Goal: Book appointment/travel/reservation

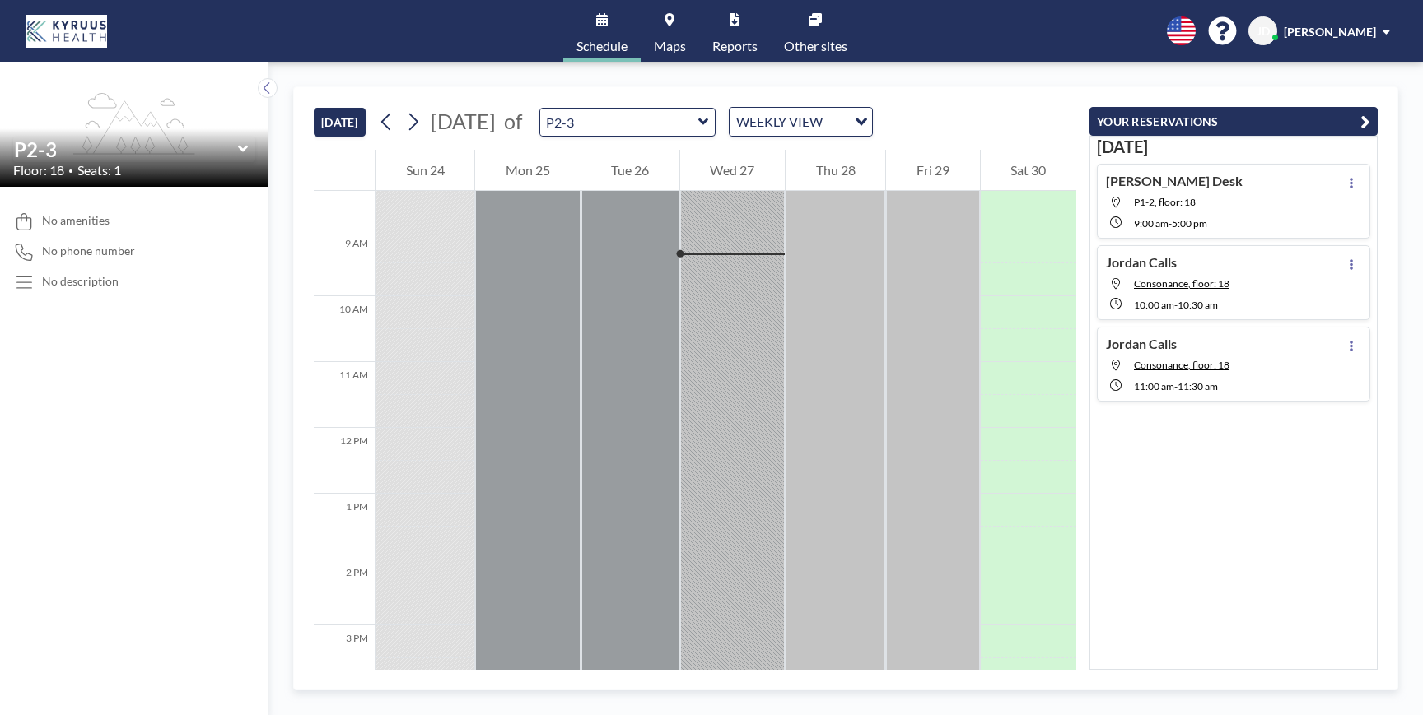
scroll to position [540, 0]
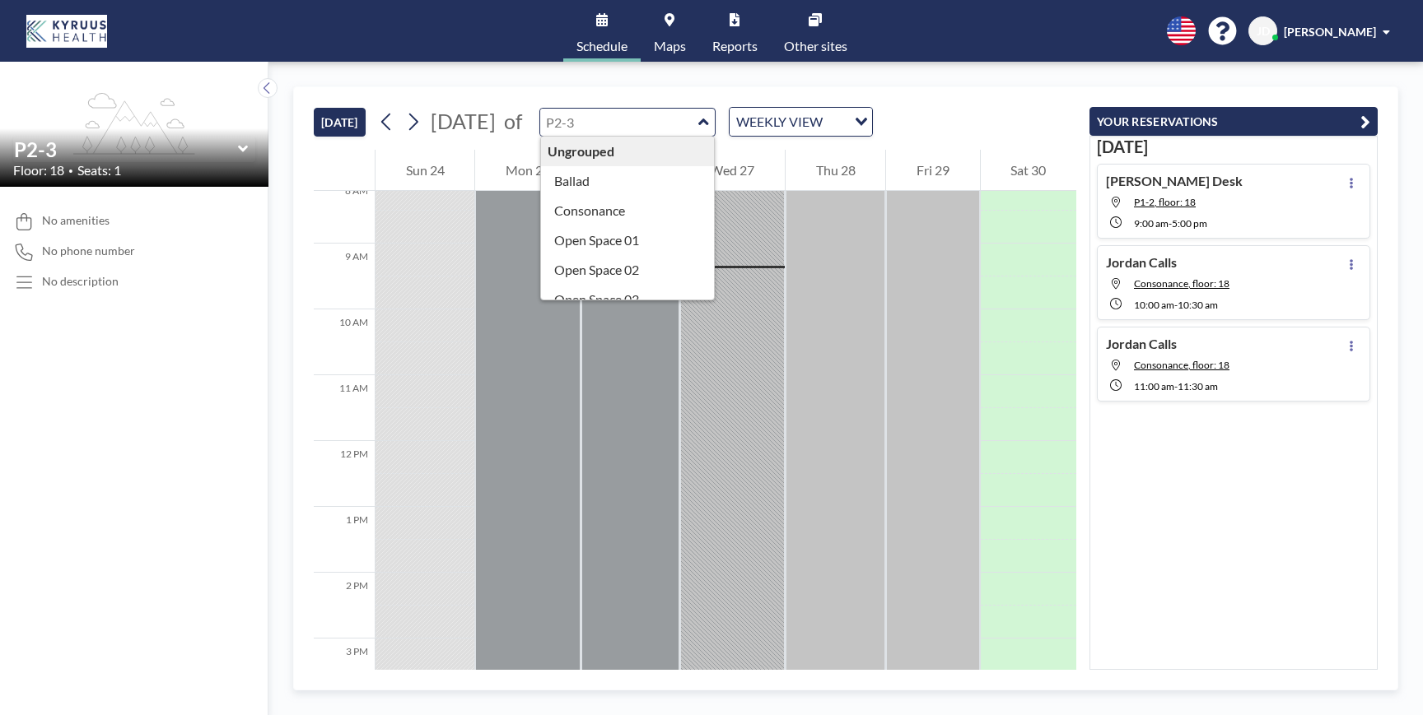
click at [659, 122] on input "text" at bounding box center [619, 122] width 158 height 27
type input "P2-3"
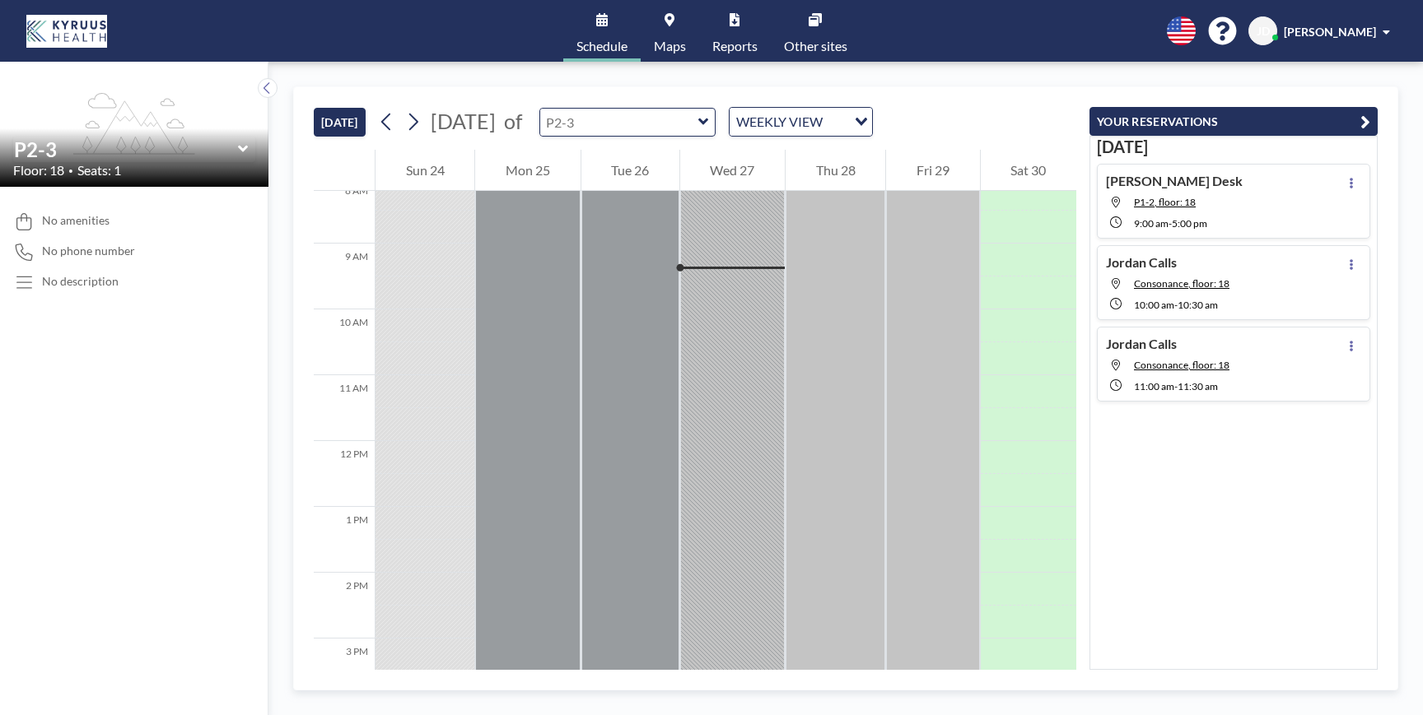
click at [672, 128] on input "text" at bounding box center [619, 122] width 158 height 27
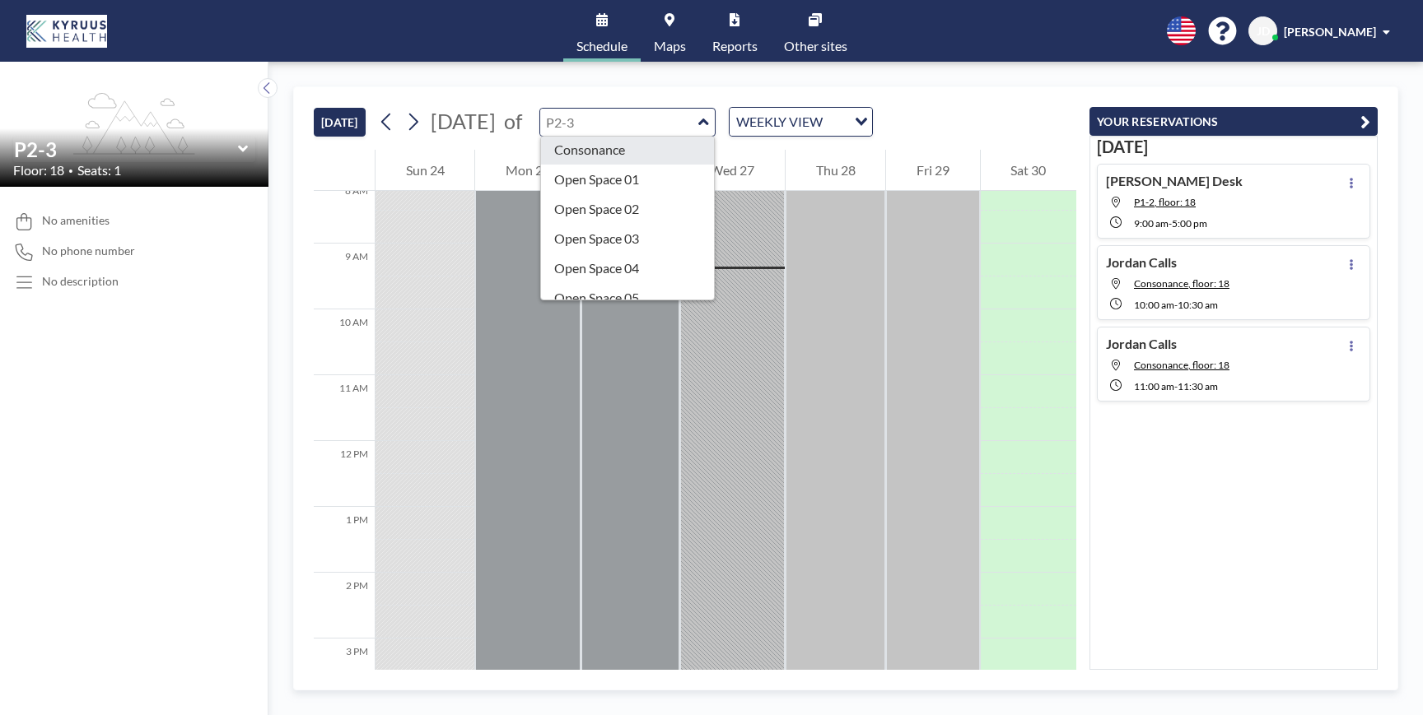
scroll to position [0, 0]
type input "P2-3"
click at [240, 150] on icon at bounding box center [242, 149] width 10 height 7
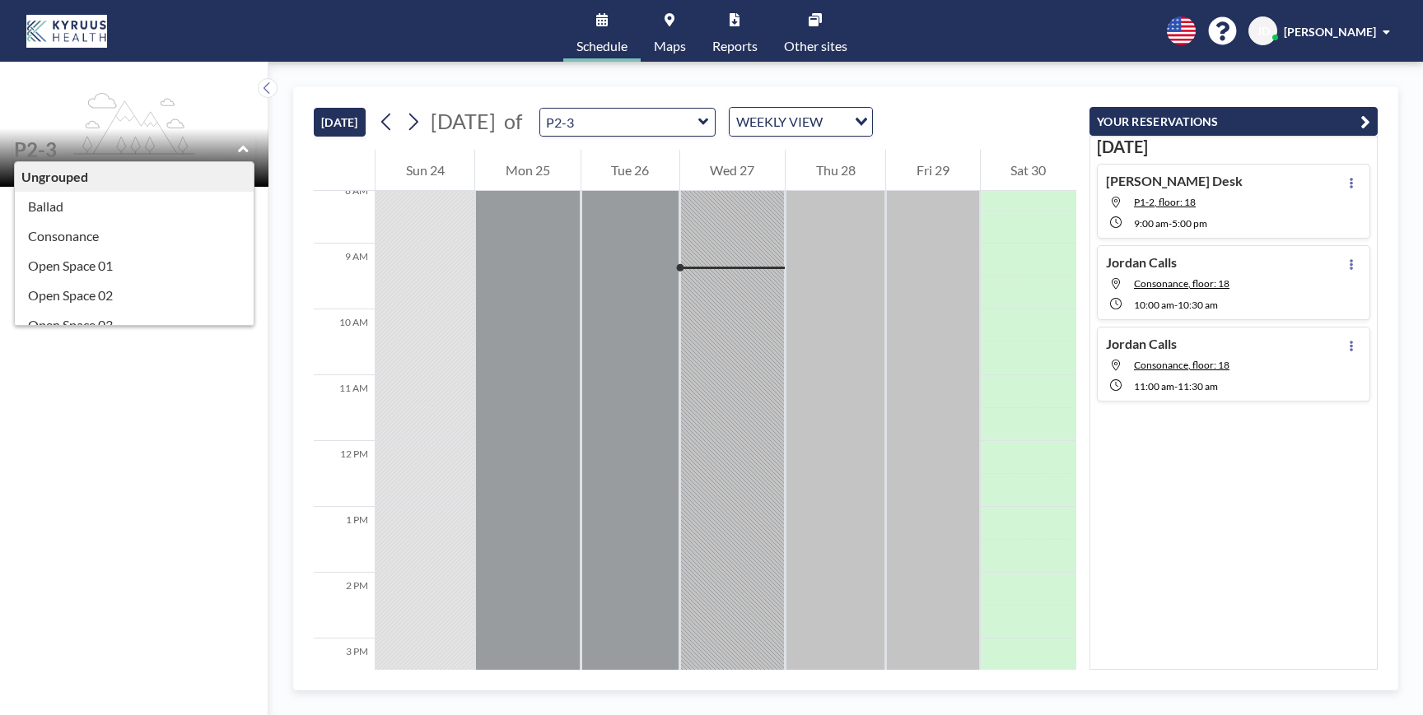
click at [236, 152] on input "text" at bounding box center [126, 149] width 224 height 24
type input "P2-3"
drag, startPoint x: 221, startPoint y: 179, endPoint x: 210, endPoint y: 180, distance: 11.6
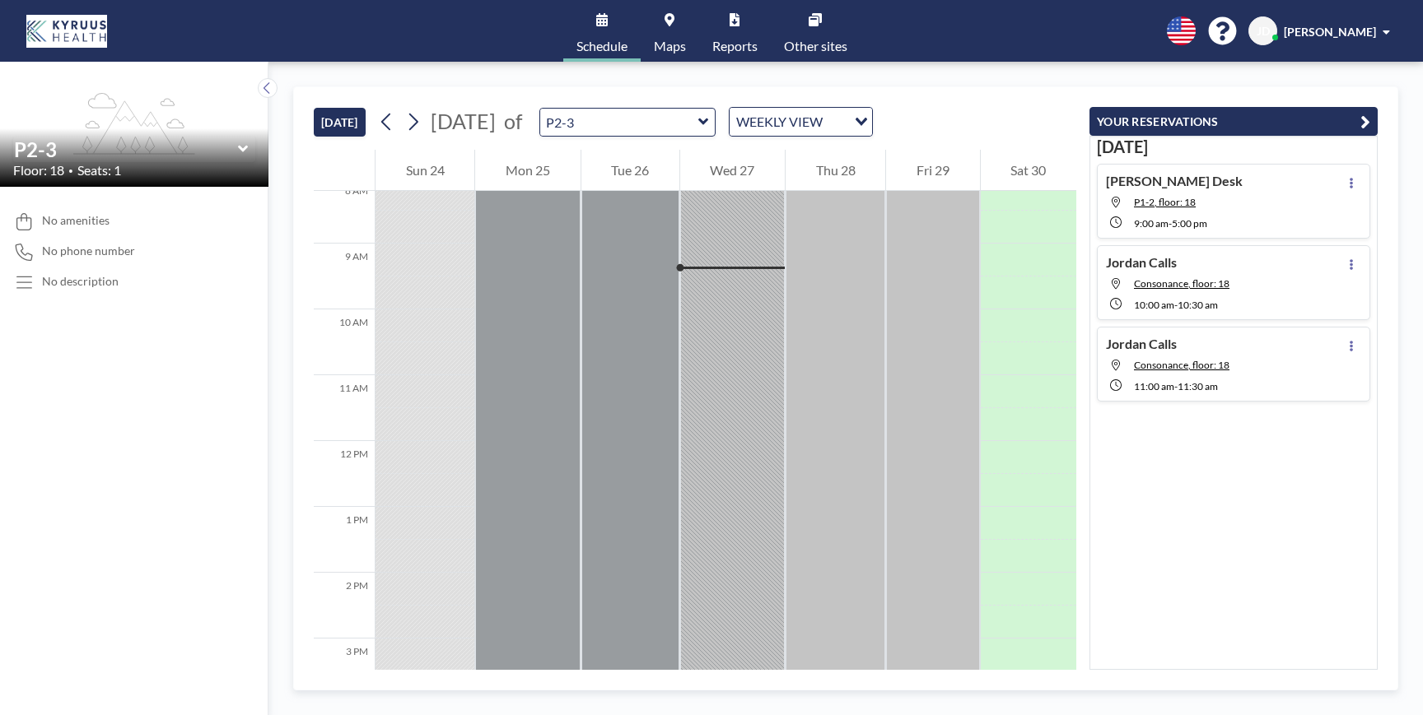
click at [242, 151] on icon at bounding box center [242, 149] width 10 height 7
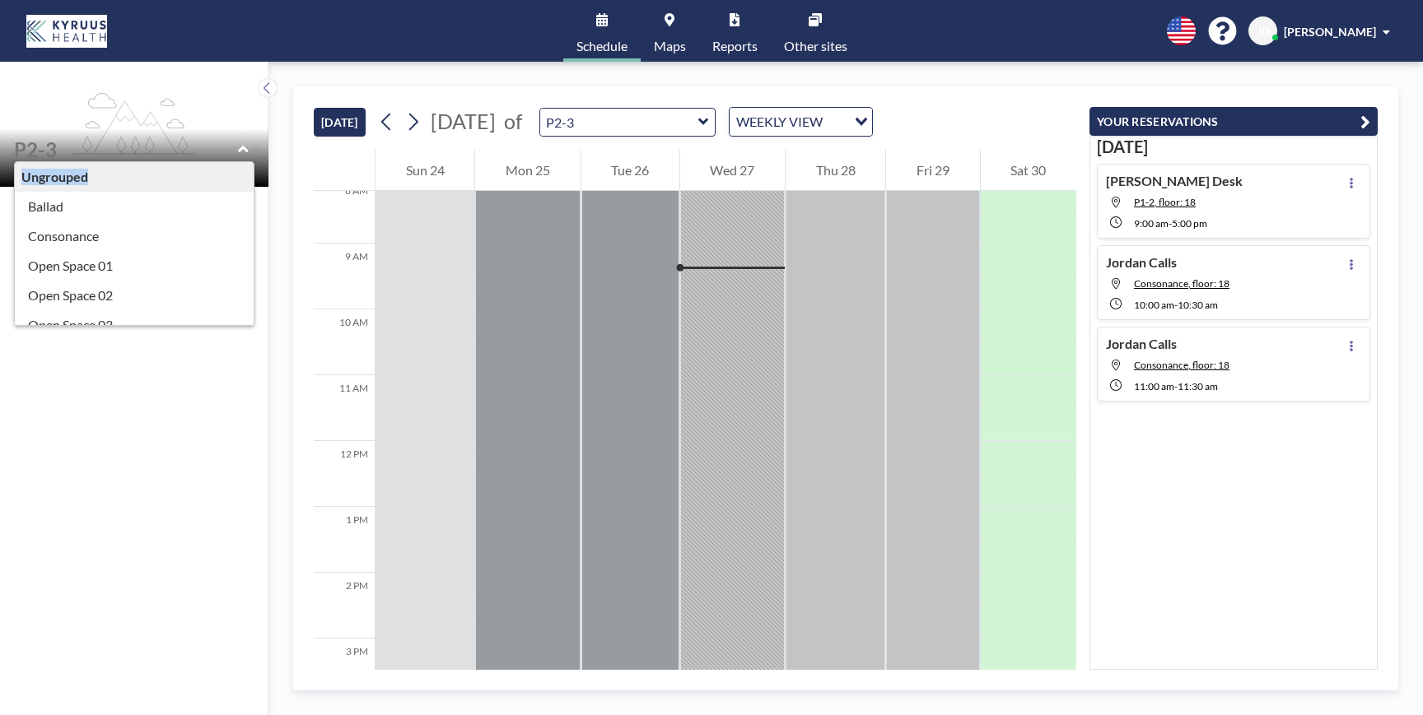
click at [242, 151] on icon at bounding box center [243, 149] width 11 height 16
type input "P2-3"
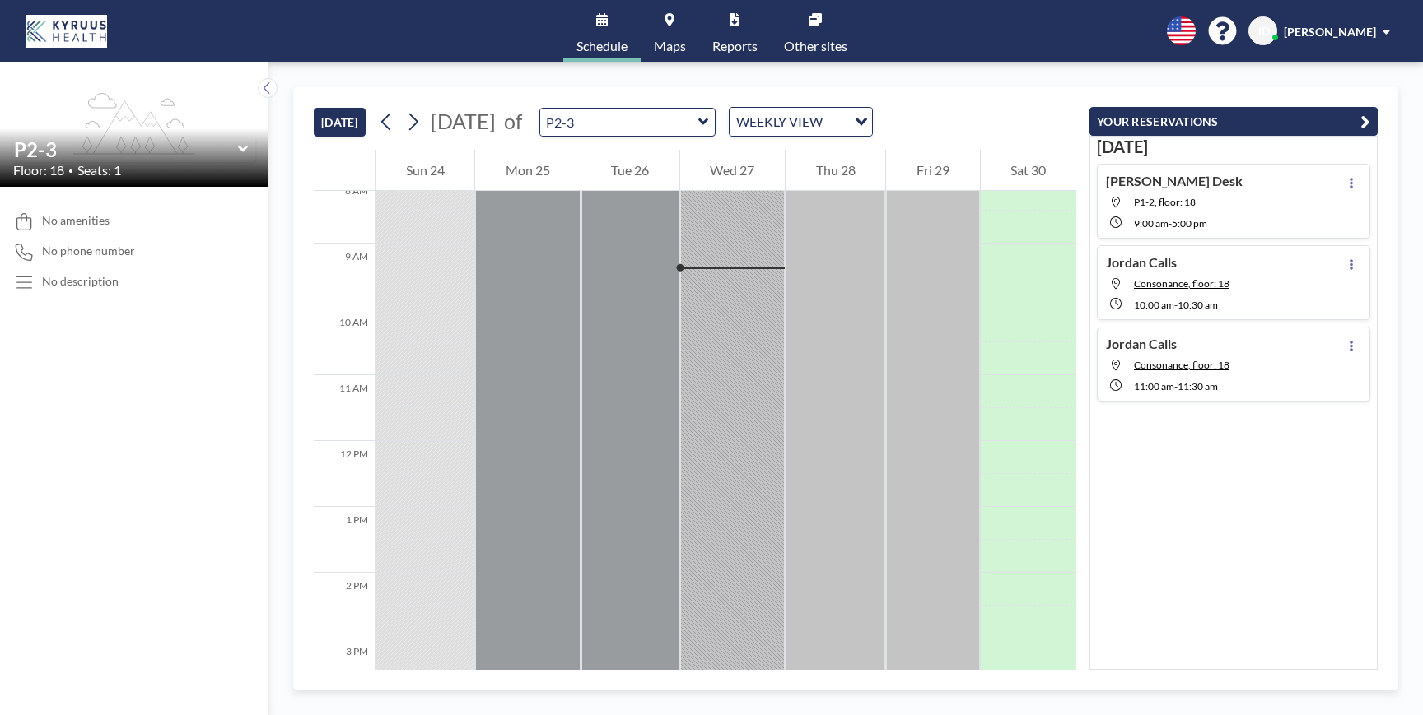
click at [724, 26] on link "Reports" at bounding box center [735, 31] width 72 height 62
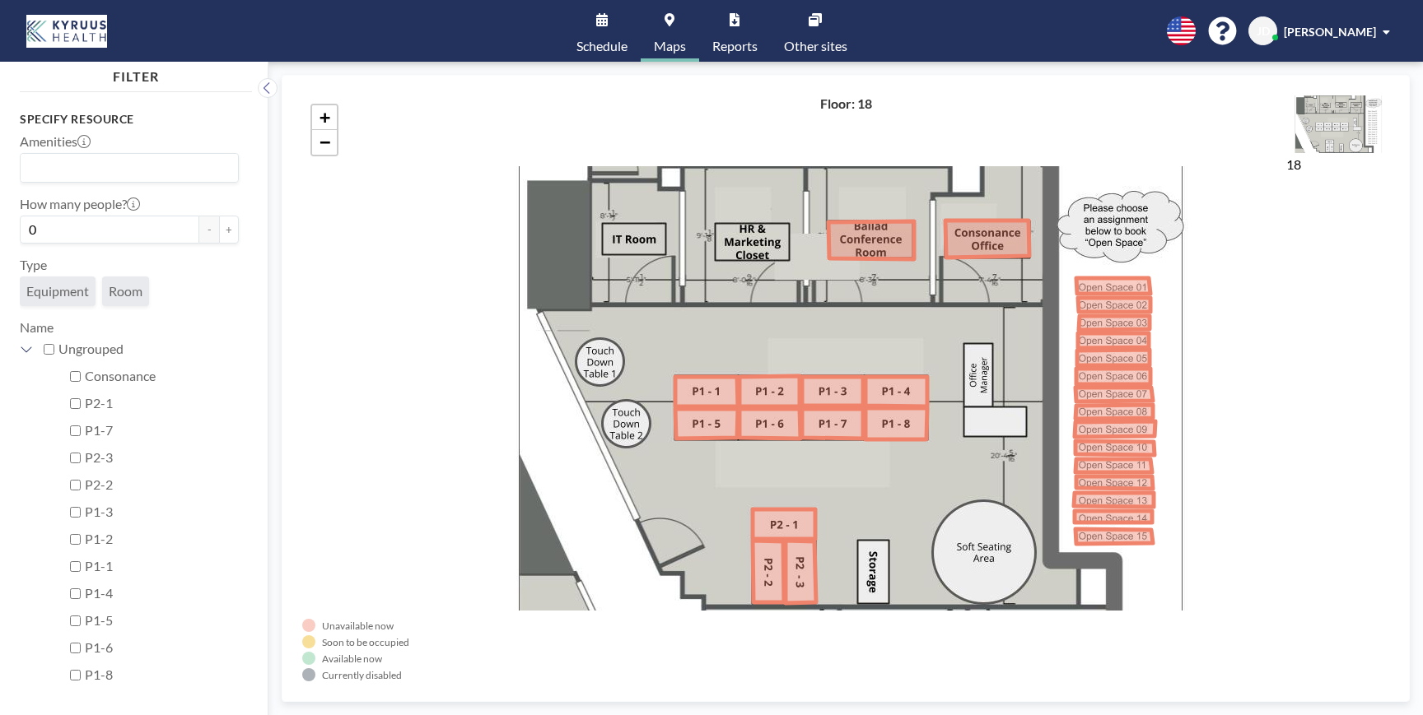
click at [598, 34] on link "Schedule" at bounding box center [601, 31] width 77 height 62
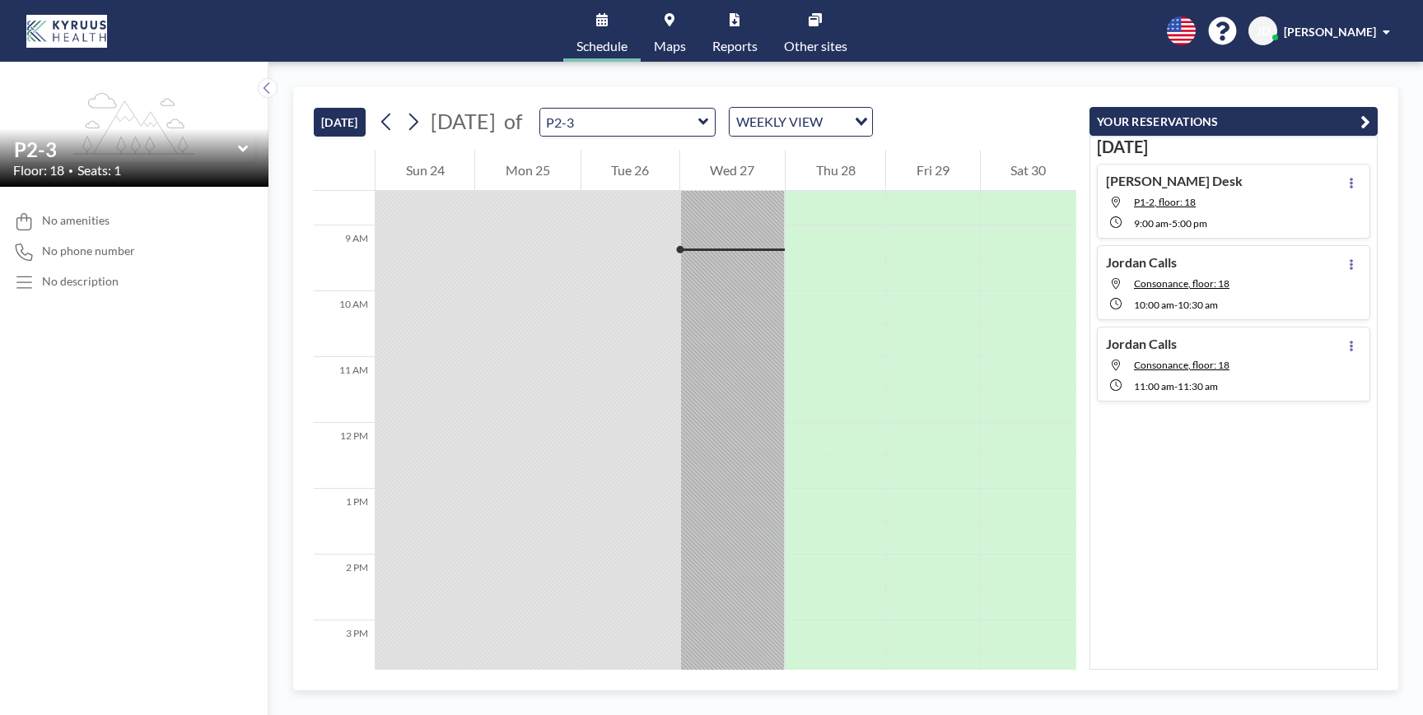
scroll to position [560, 0]
click at [418, 125] on icon at bounding box center [413, 121] width 16 height 25
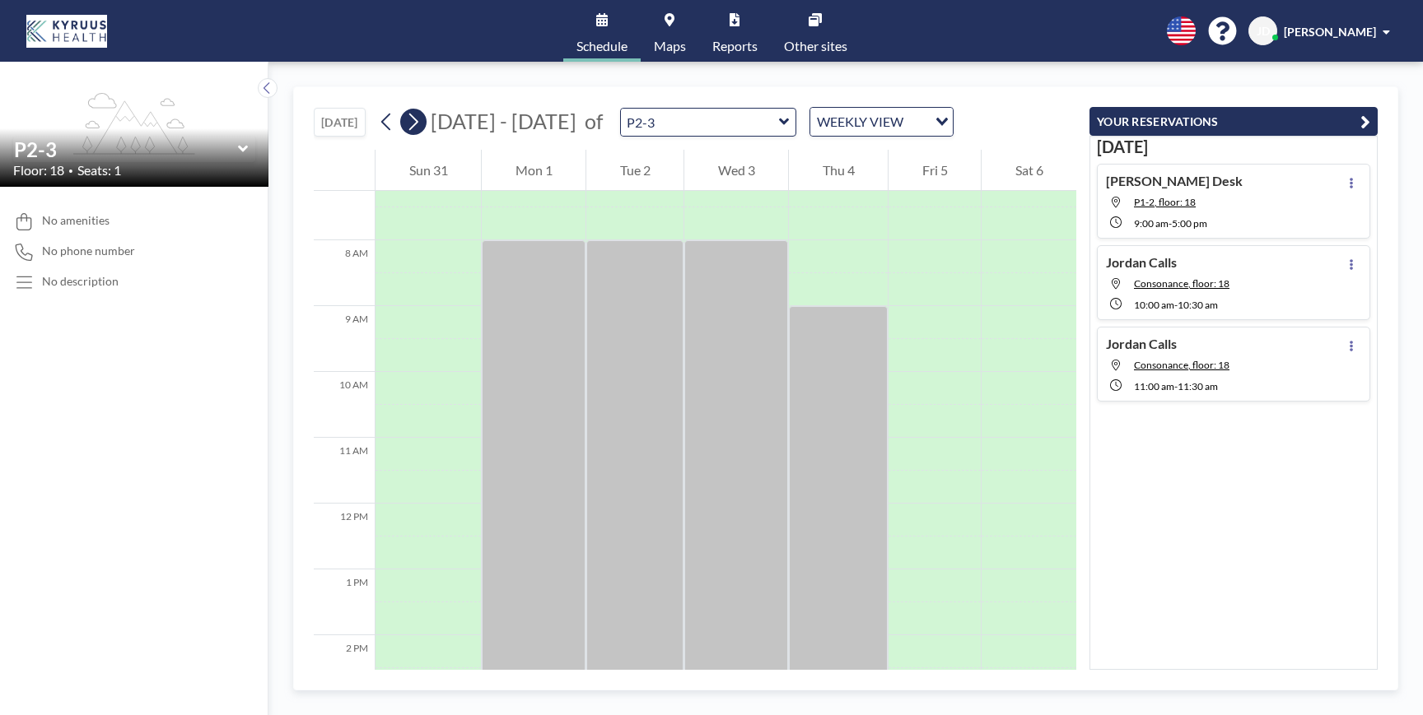
scroll to position [494, 0]
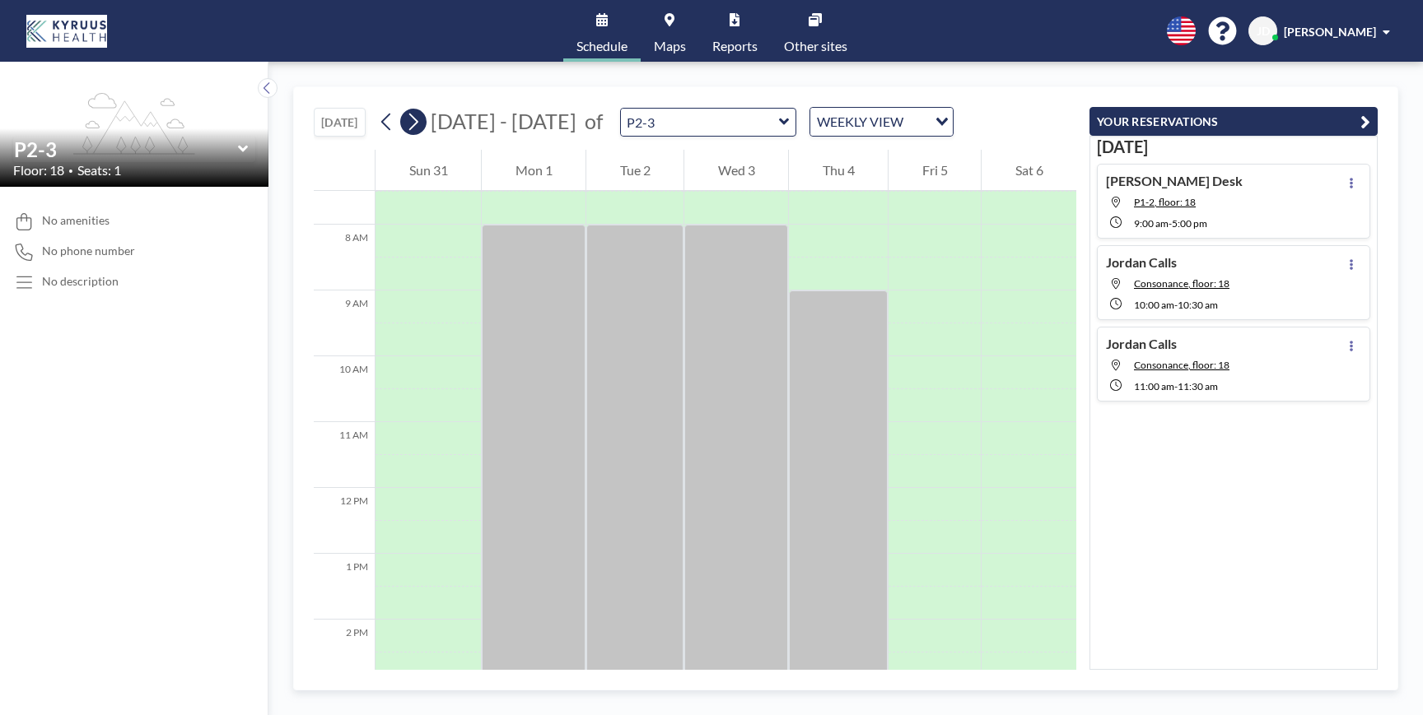
click at [418, 125] on icon at bounding box center [413, 121] width 16 height 25
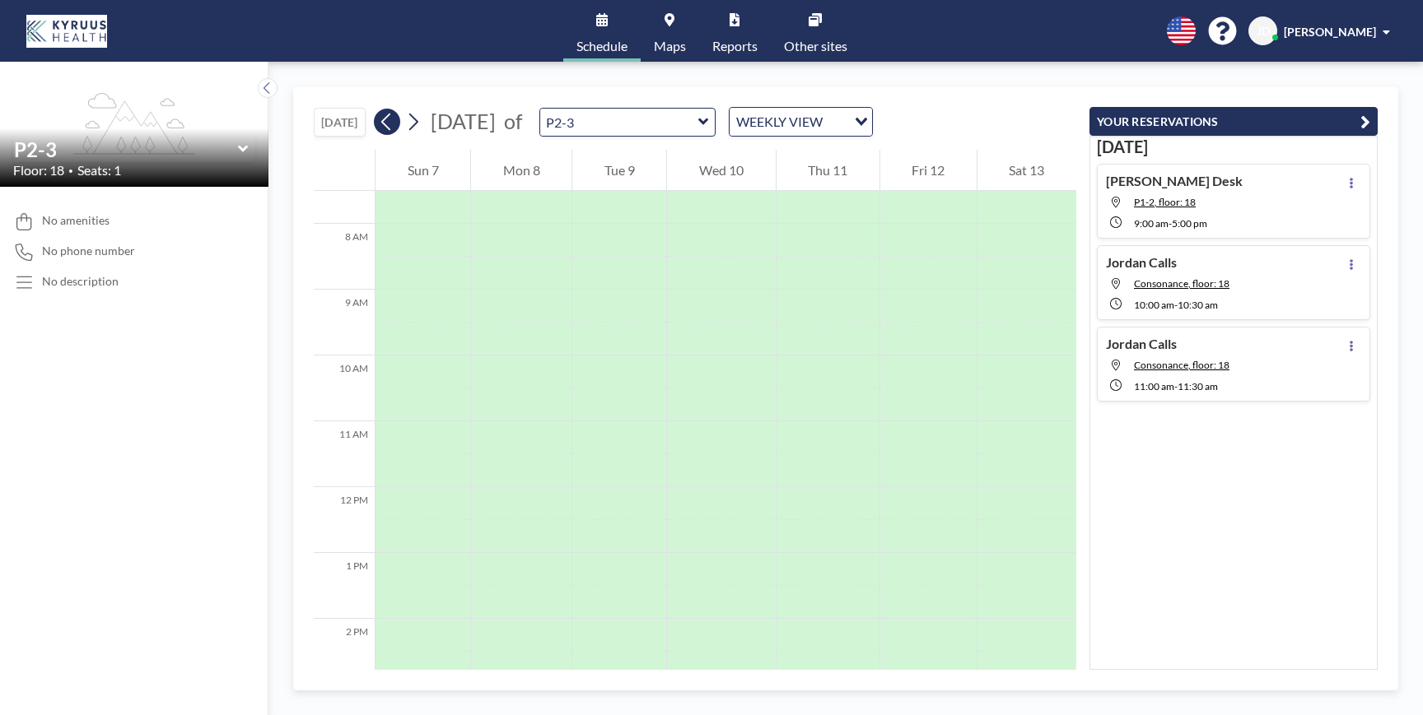
click at [394, 126] on icon at bounding box center [387, 121] width 16 height 25
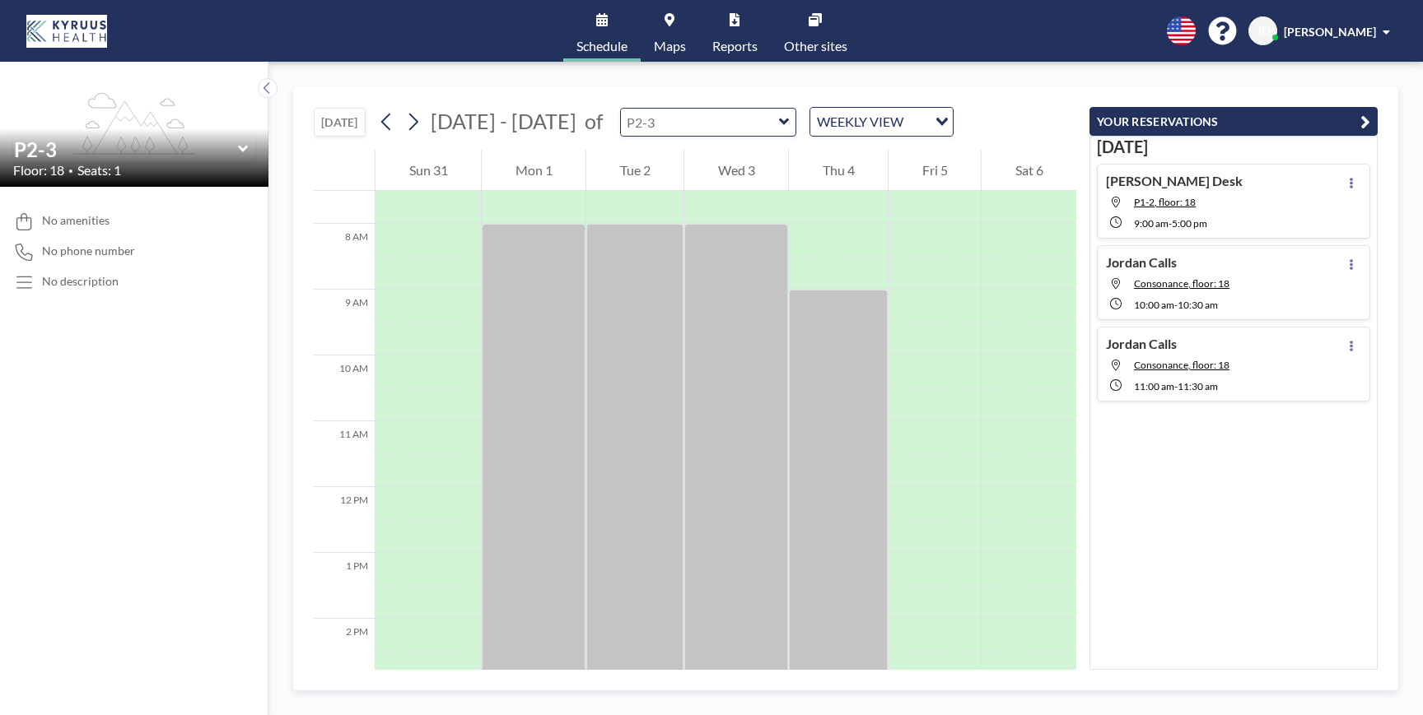
click at [718, 121] on input "text" at bounding box center [700, 122] width 158 height 27
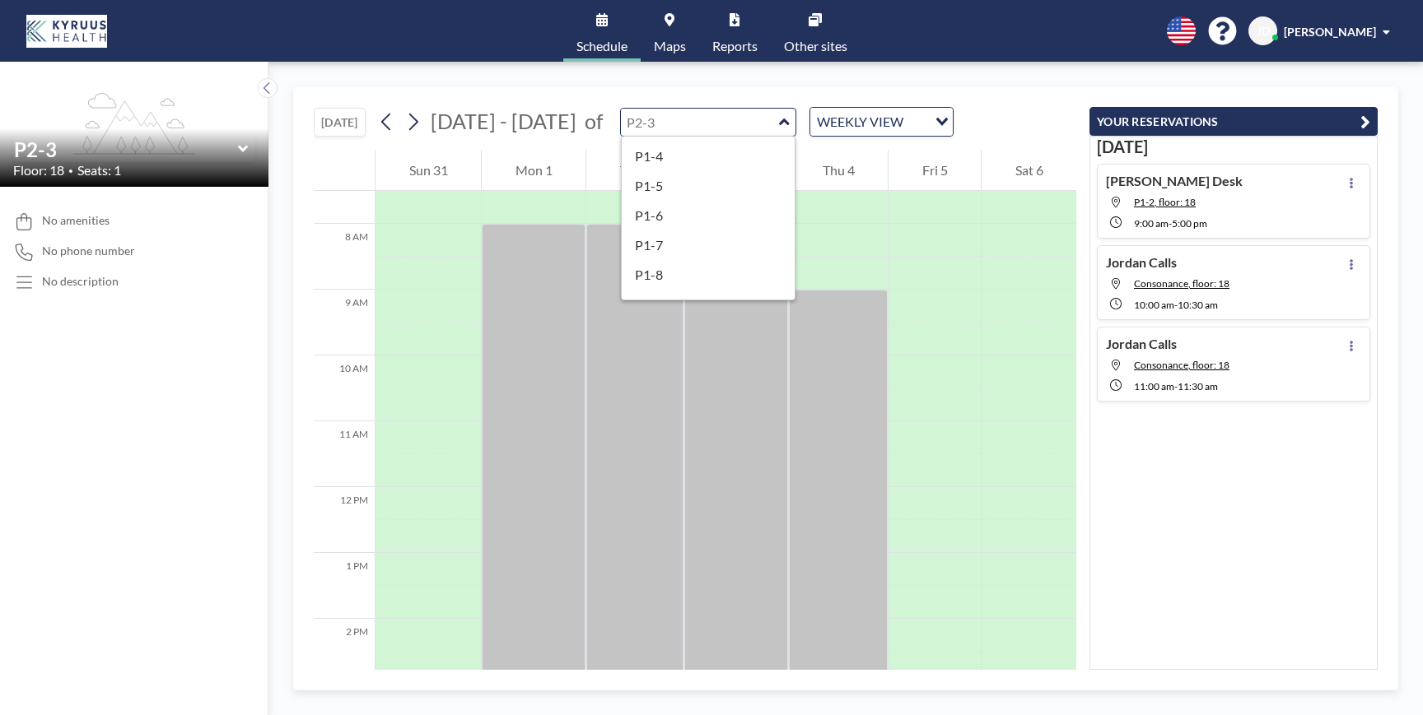
scroll to position [696, 0]
type input "P2-2"
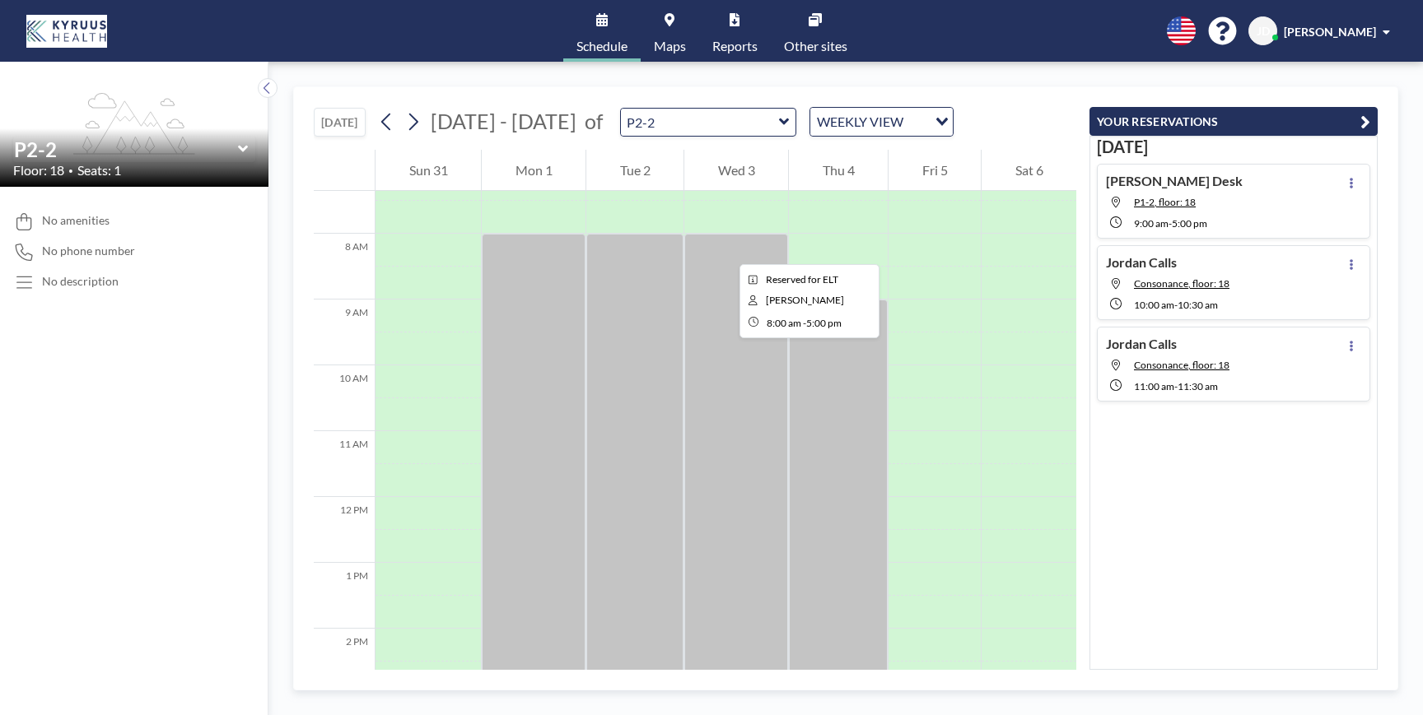
scroll to position [494, 0]
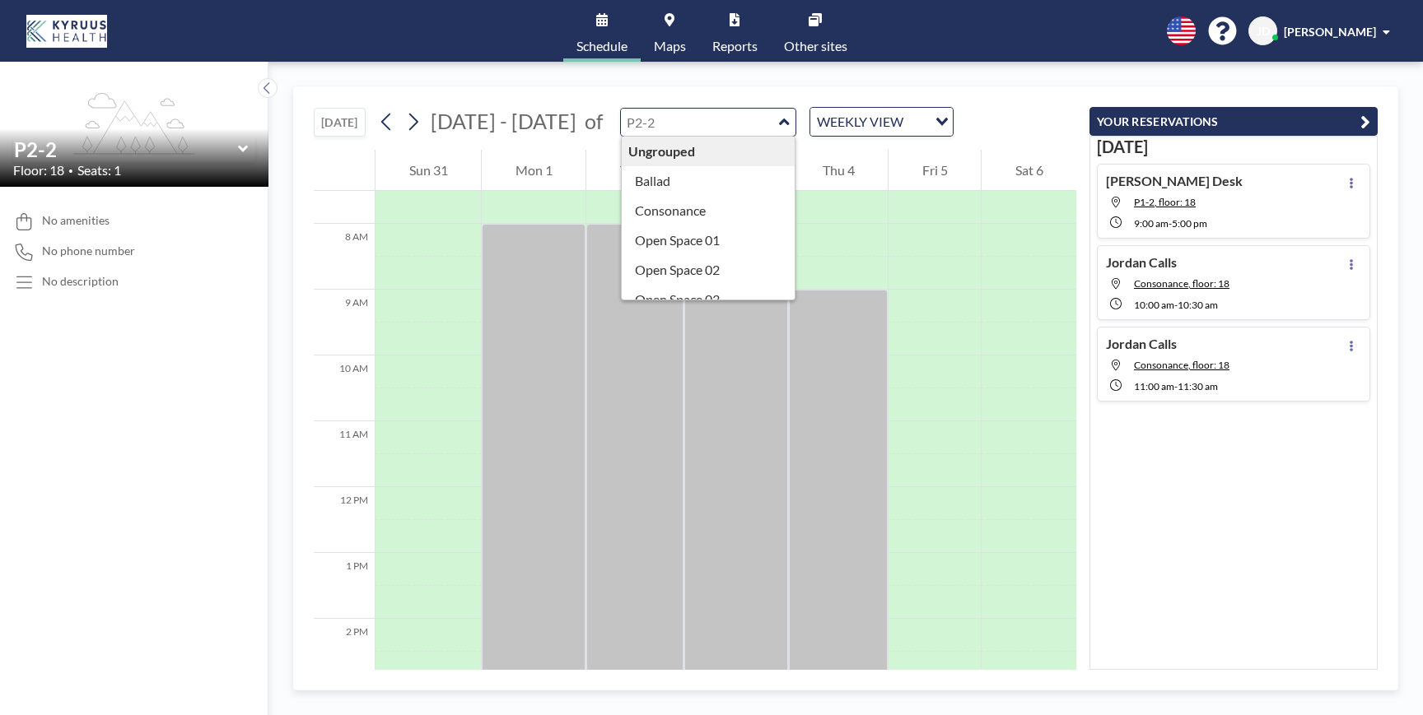
click at [726, 135] on div "Ungrouped Ballad Consonance Open Space 01 Open Space 02 Open Space 03 Open Spac…" at bounding box center [708, 122] width 177 height 29
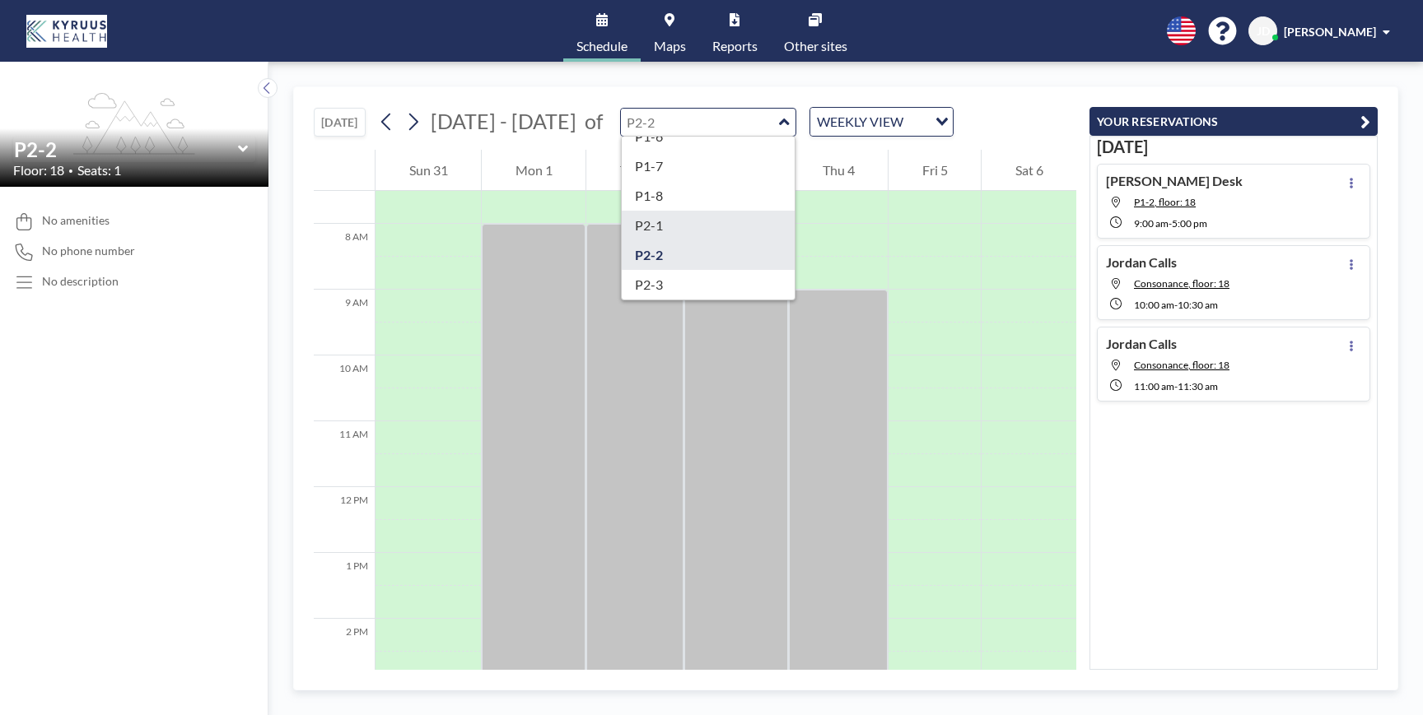
type input "P2-1"
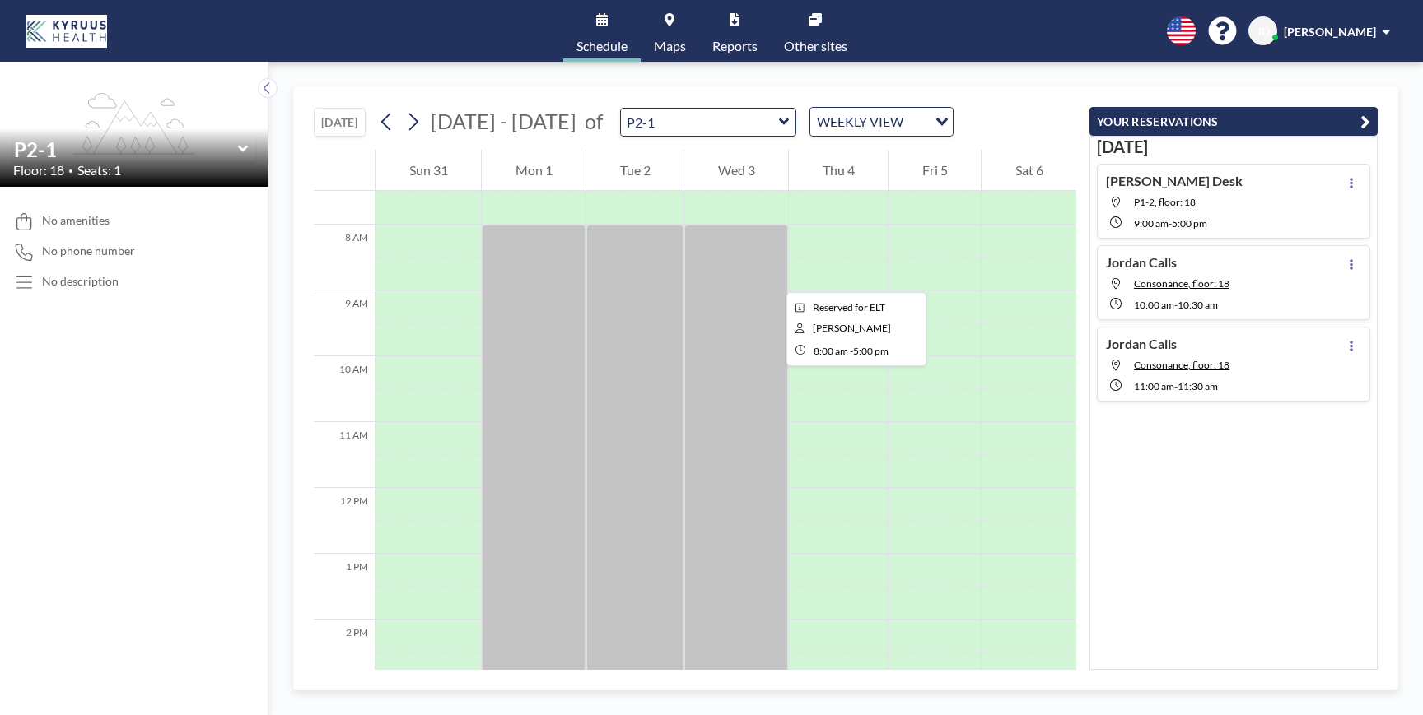
scroll to position [494, 0]
click at [750, 128] on input "text" at bounding box center [700, 122] width 158 height 27
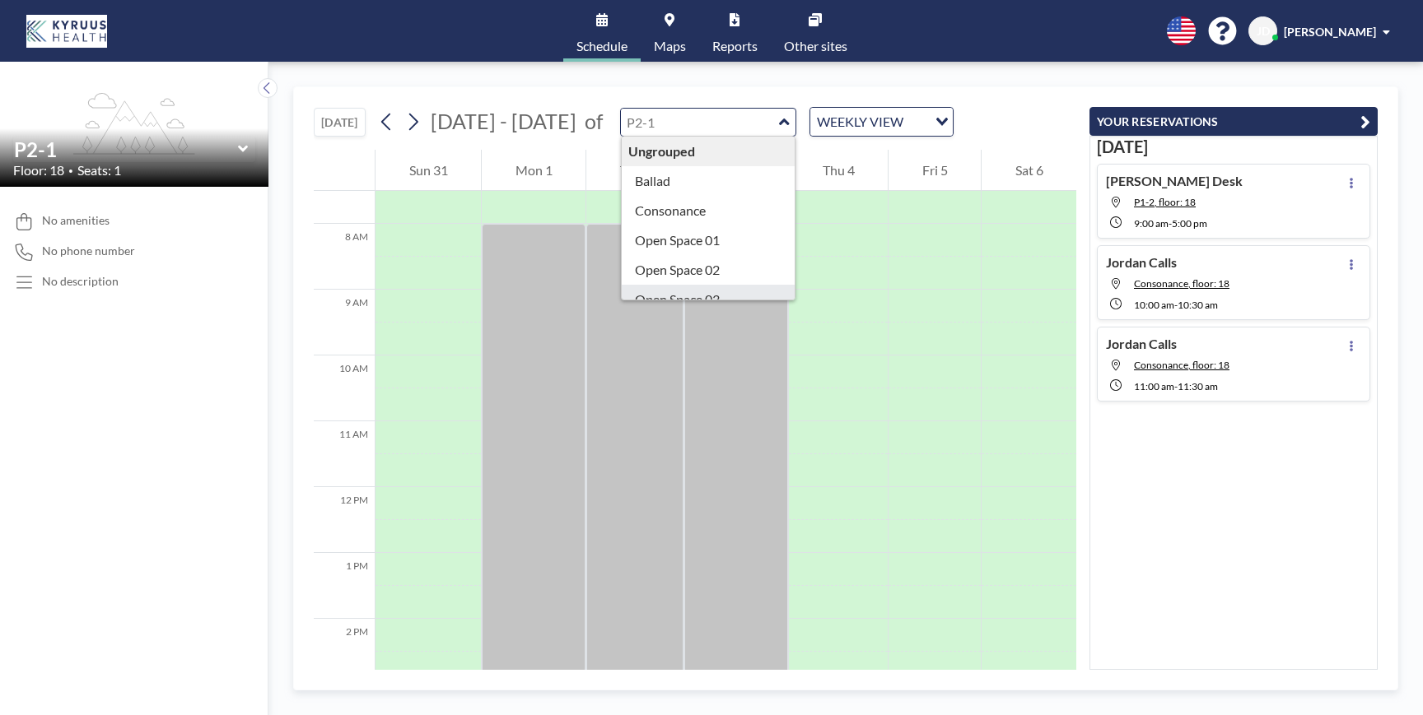
scroll to position [696, 0]
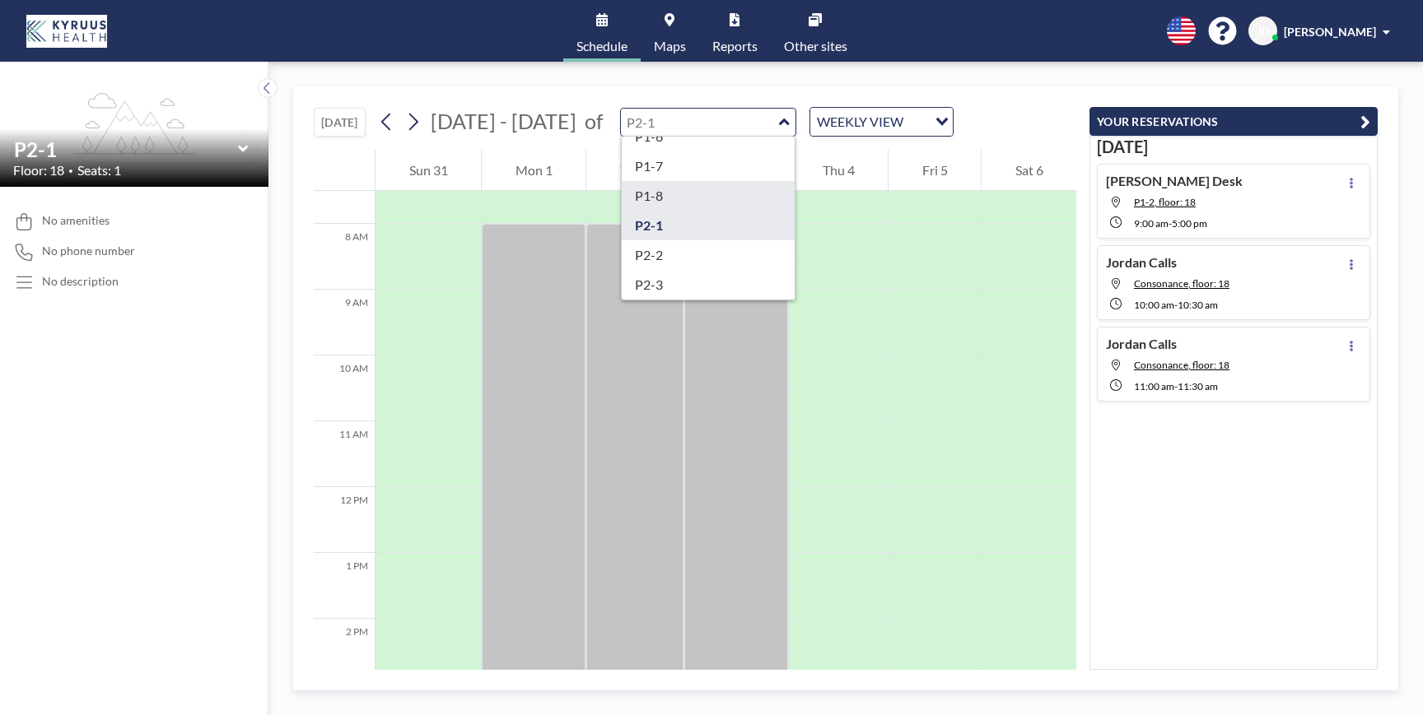
type input "P1-8"
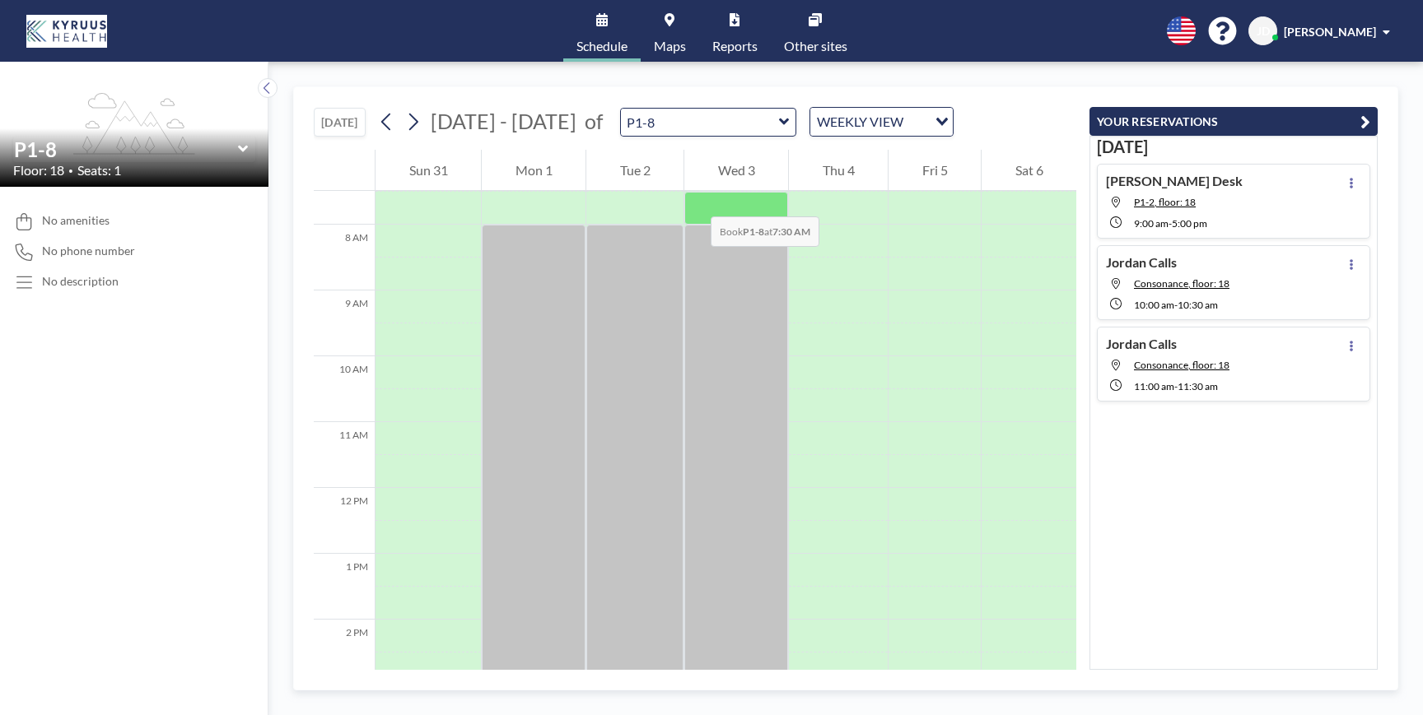
scroll to position [494, 0]
click at [707, 128] on input "text" at bounding box center [700, 122] width 158 height 27
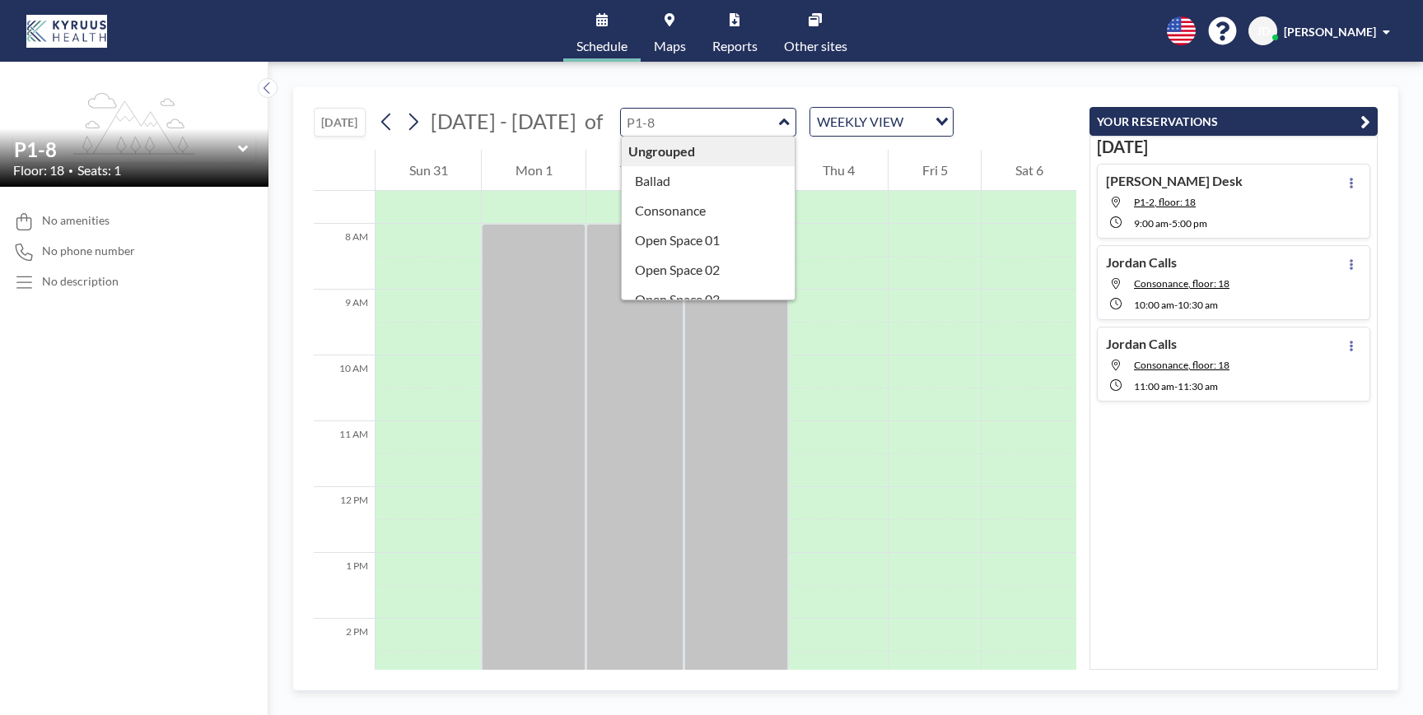
scroll to position [696, 0]
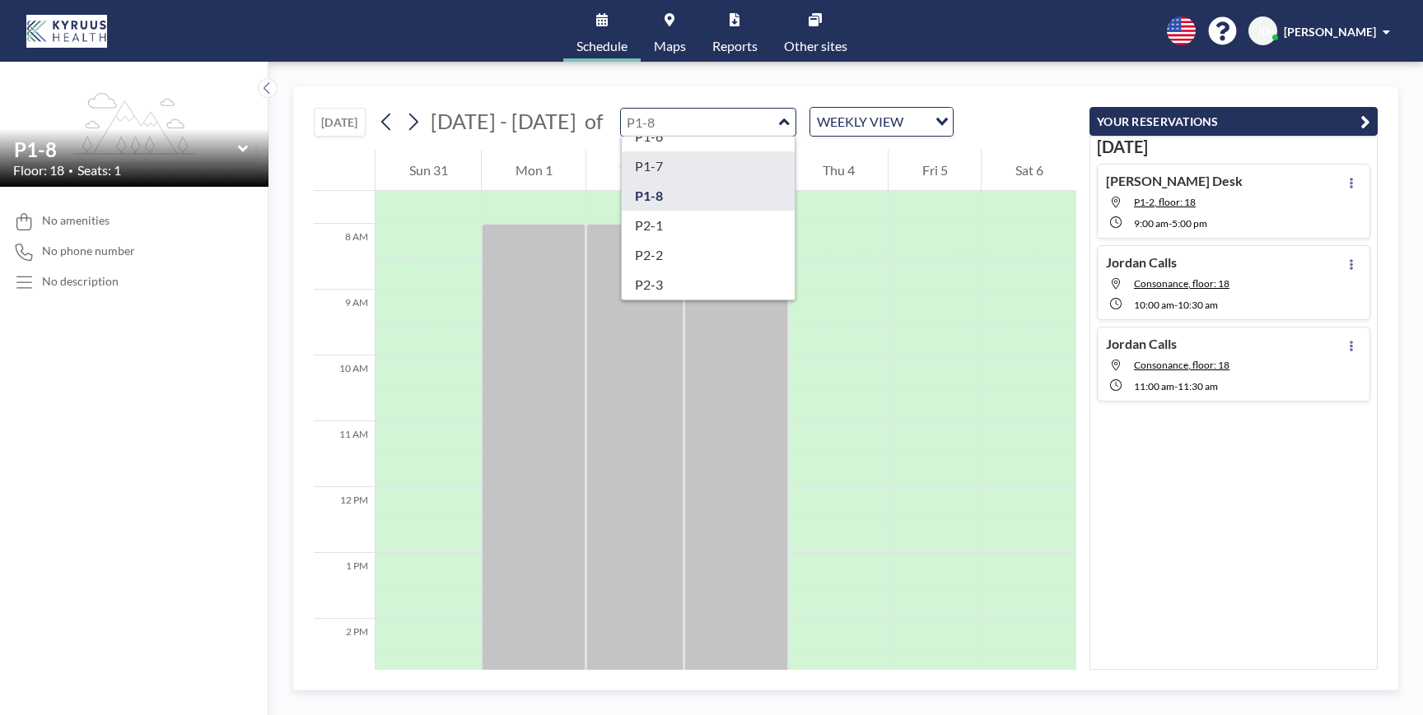
type input "P1-7"
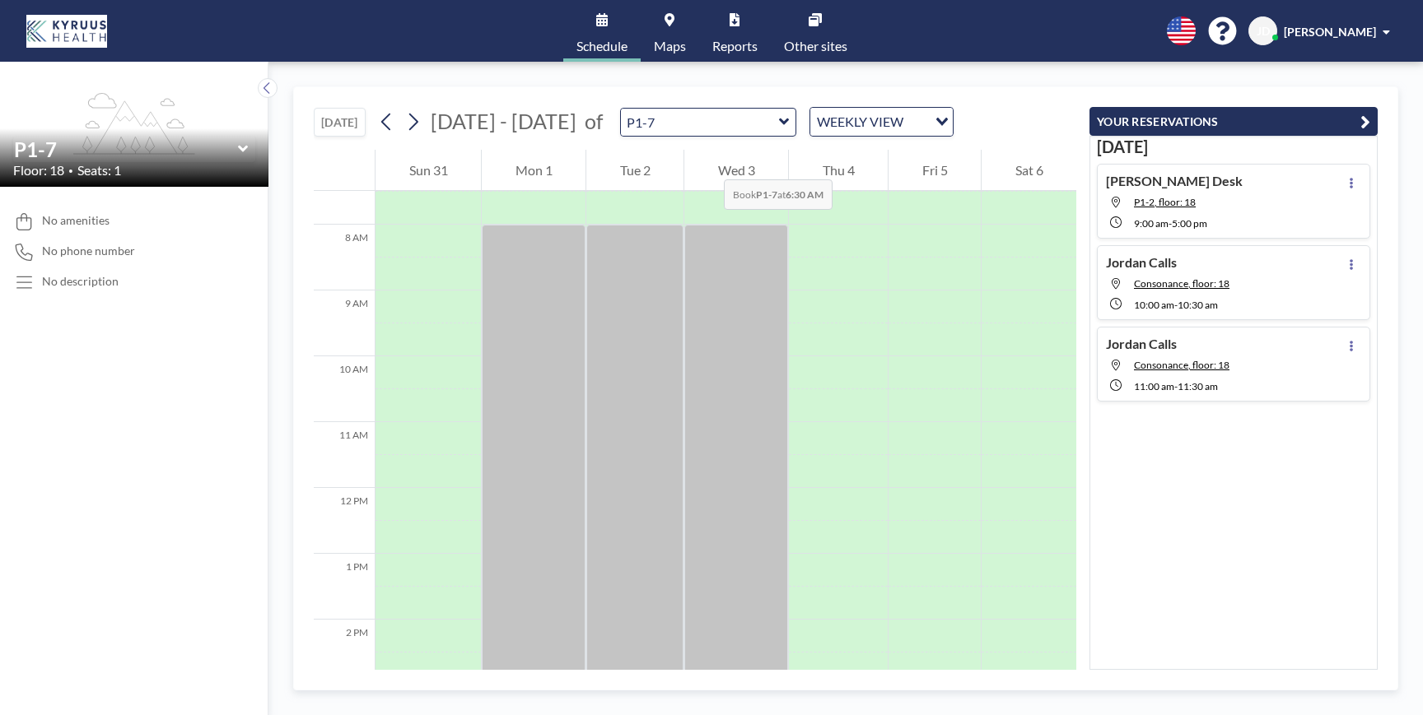
scroll to position [494, 0]
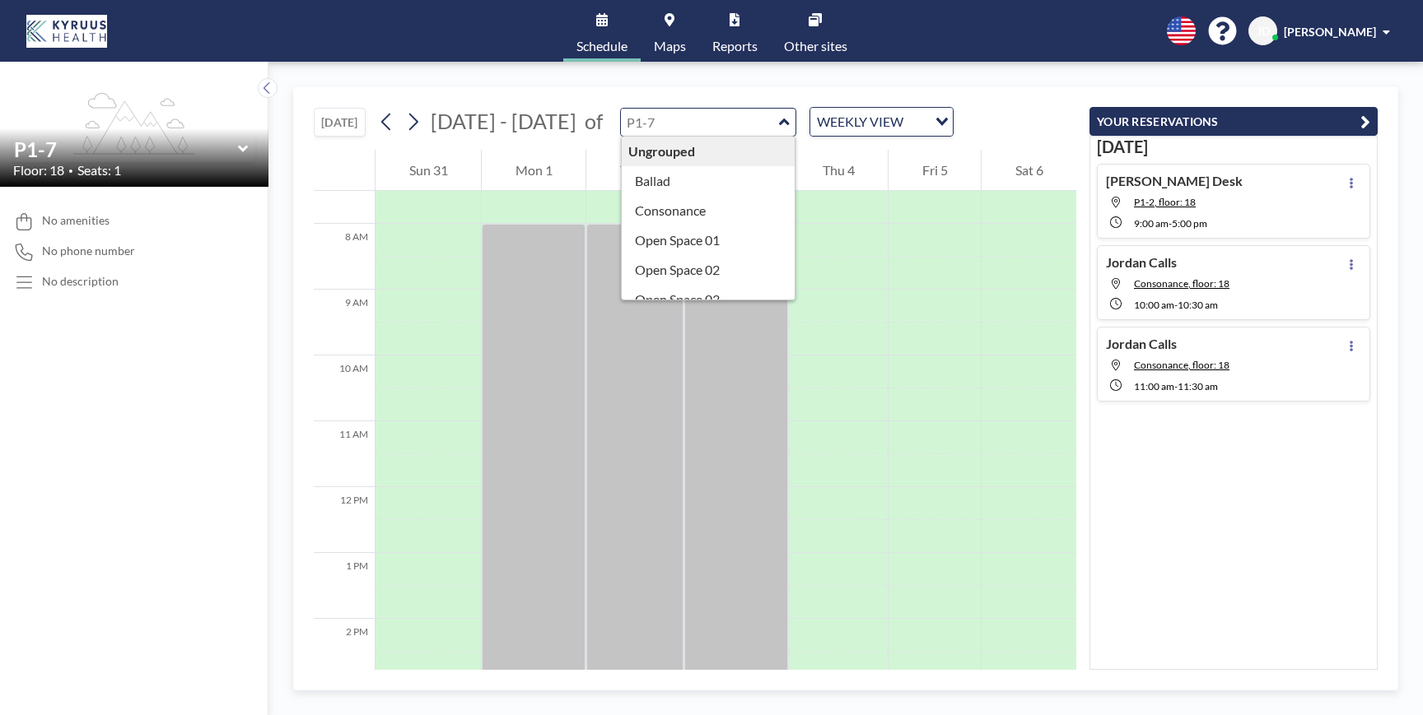
click at [709, 129] on input "text" at bounding box center [700, 122] width 158 height 27
type input "P1-6"
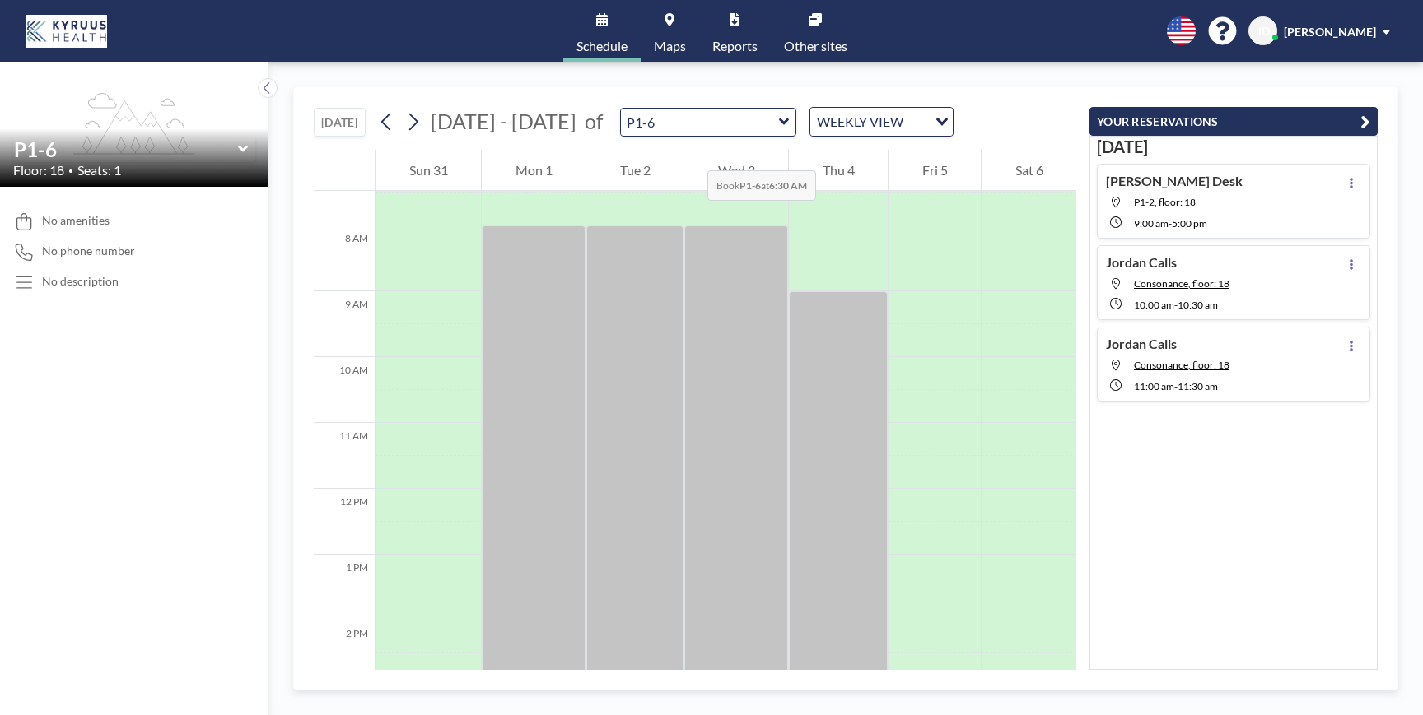
scroll to position [494, 0]
click at [699, 137] on div "TODAY Aug - Sep 2025 of P1-6 WEEKLY VIEW Loading..." at bounding box center [695, 118] width 762 height 63
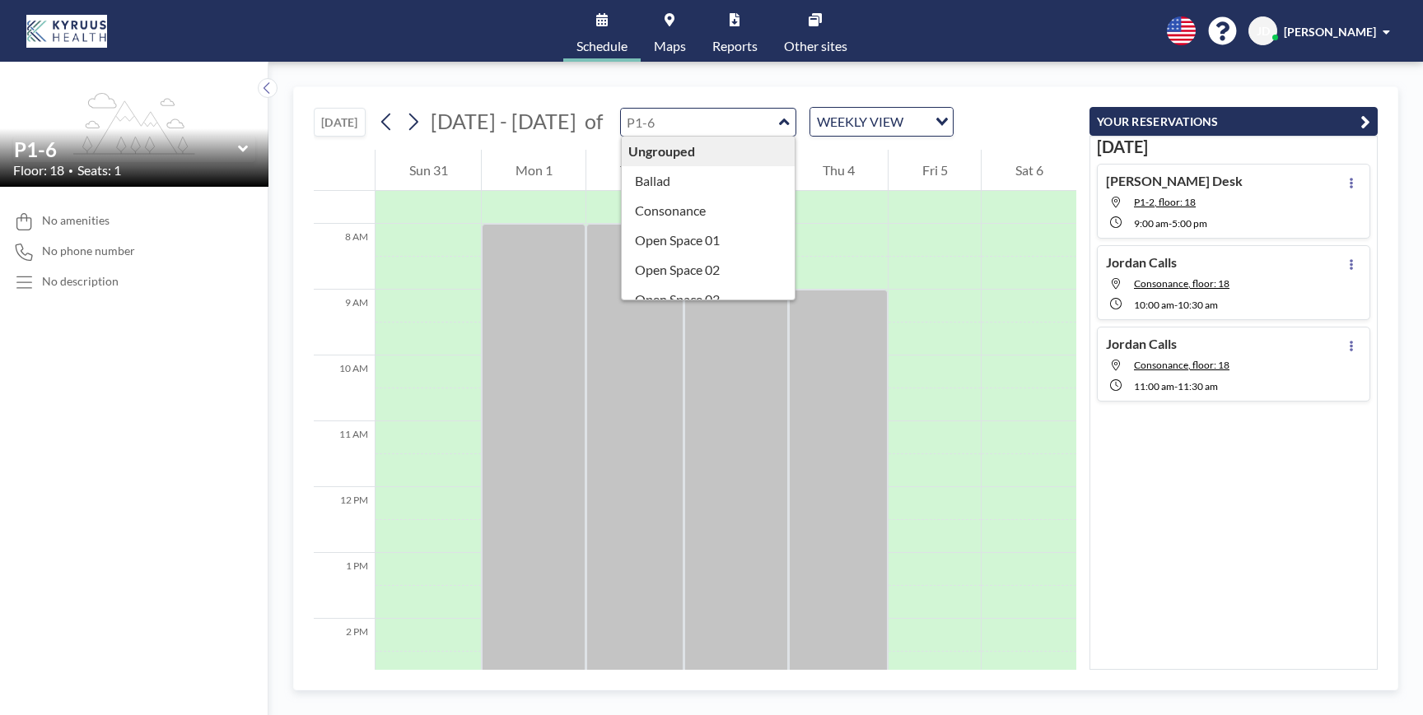
click at [683, 132] on input "text" at bounding box center [700, 122] width 158 height 27
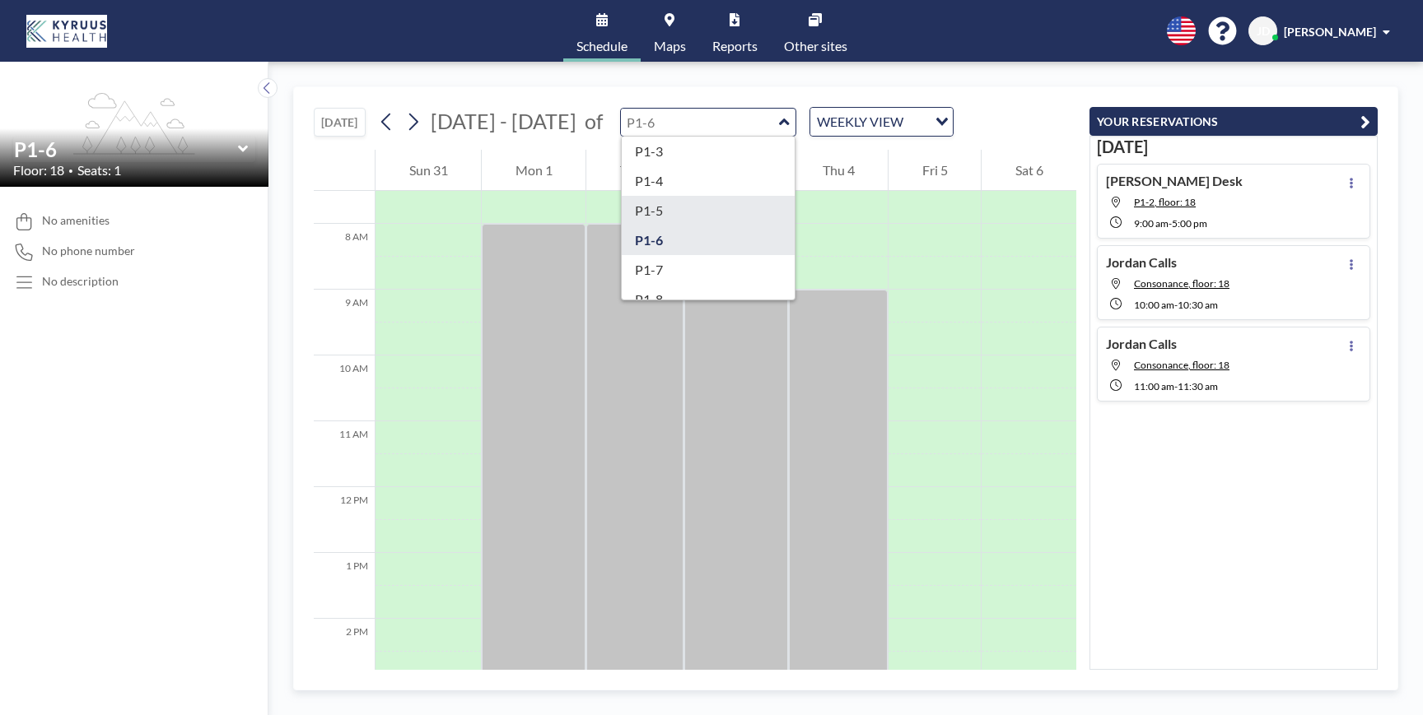
type input "P1-5"
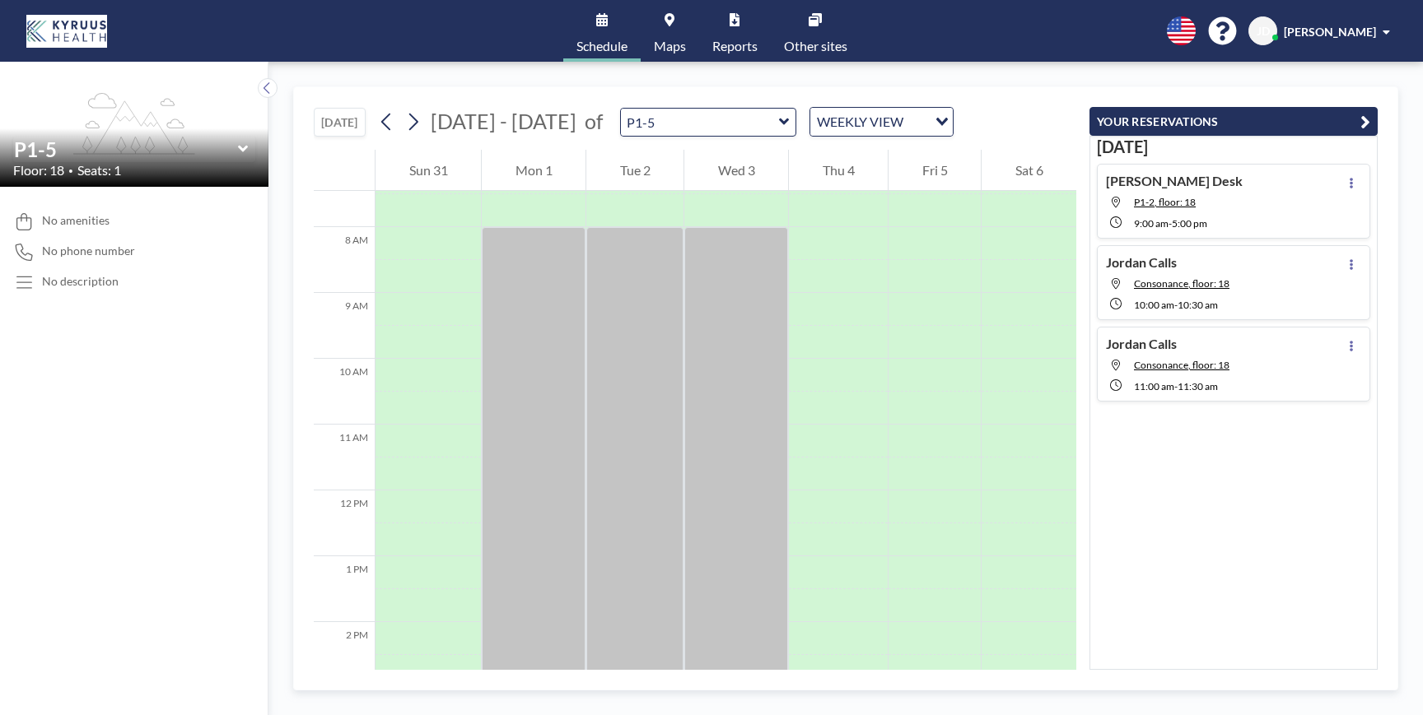
scroll to position [494, 0]
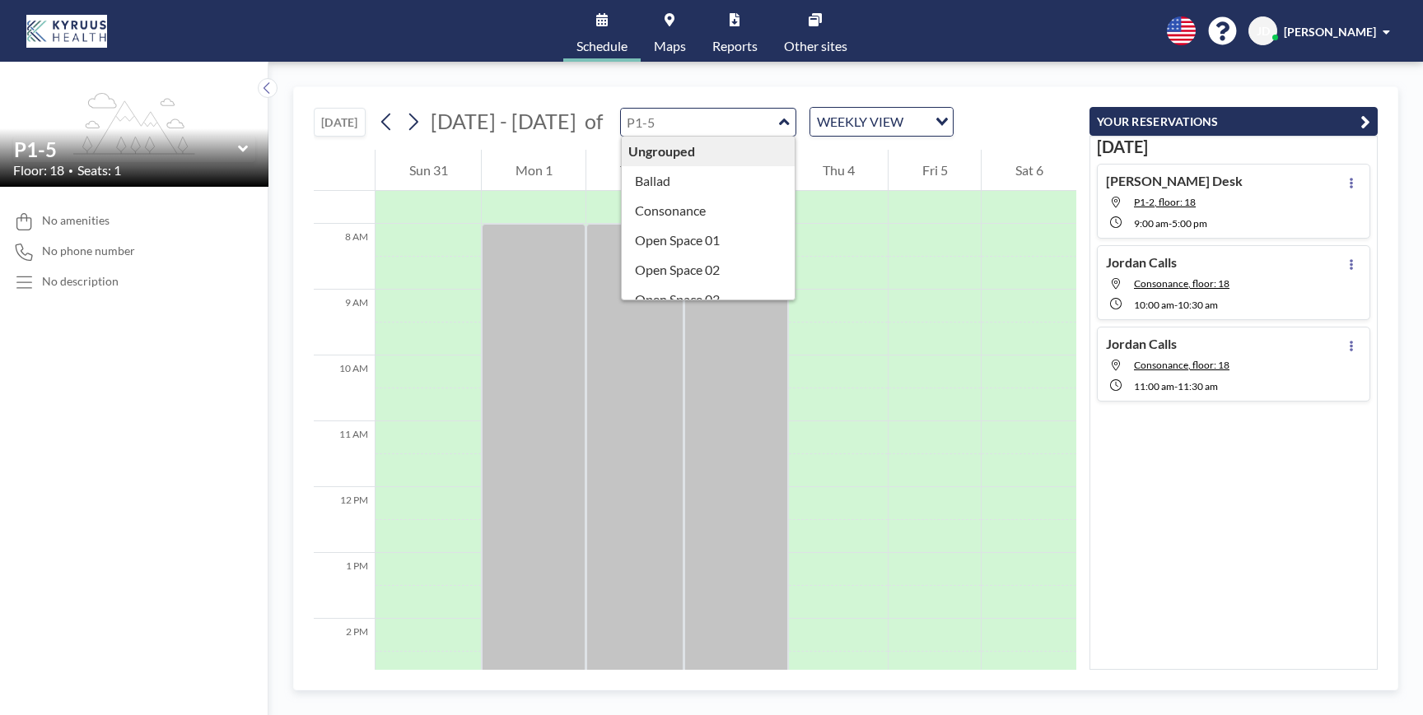
click at [671, 128] on input "text" at bounding box center [700, 122] width 158 height 27
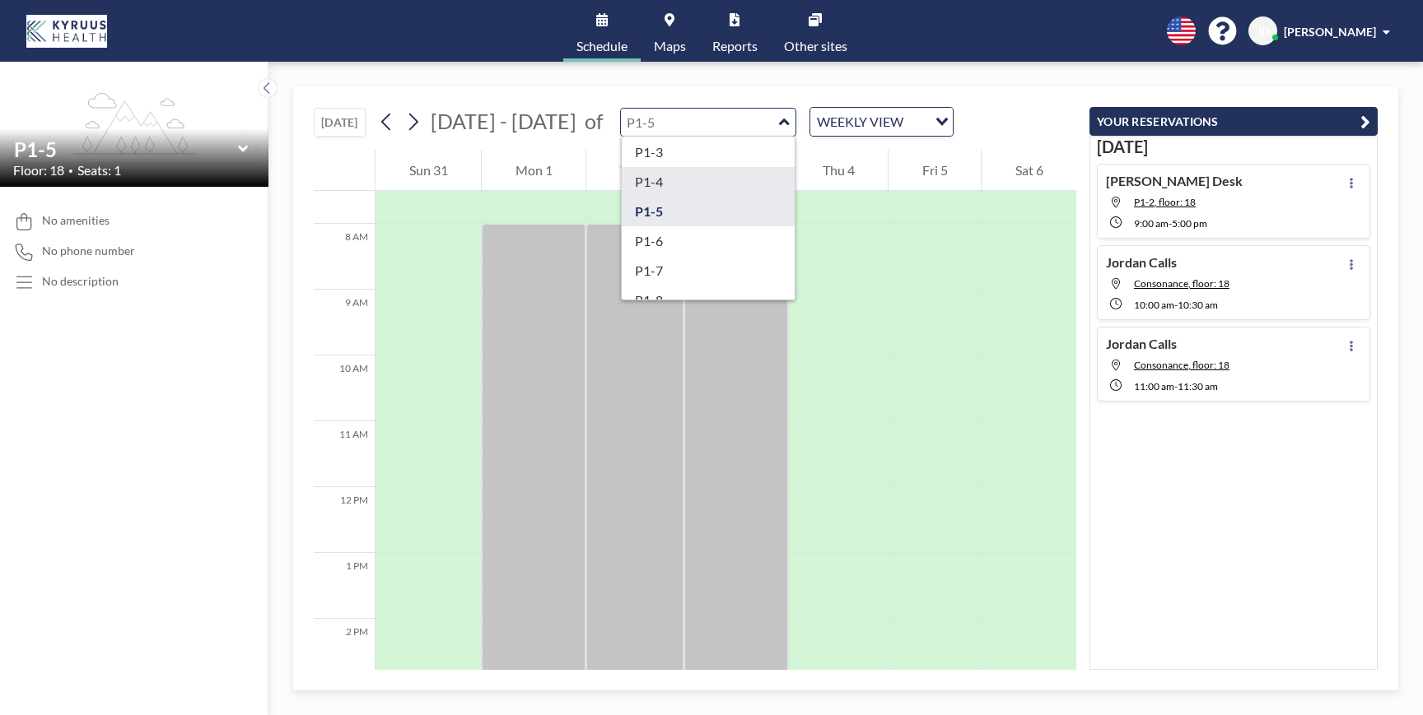
type input "P1-4"
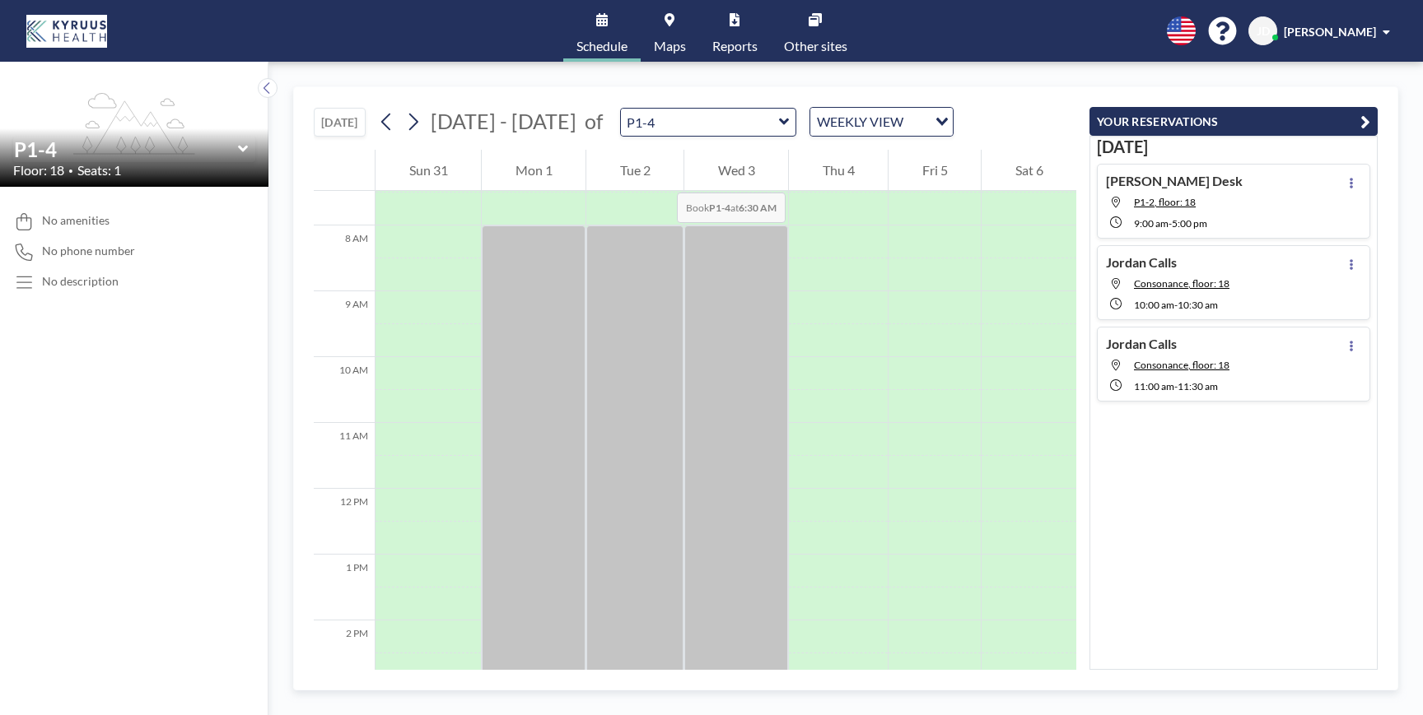
scroll to position [494, 0]
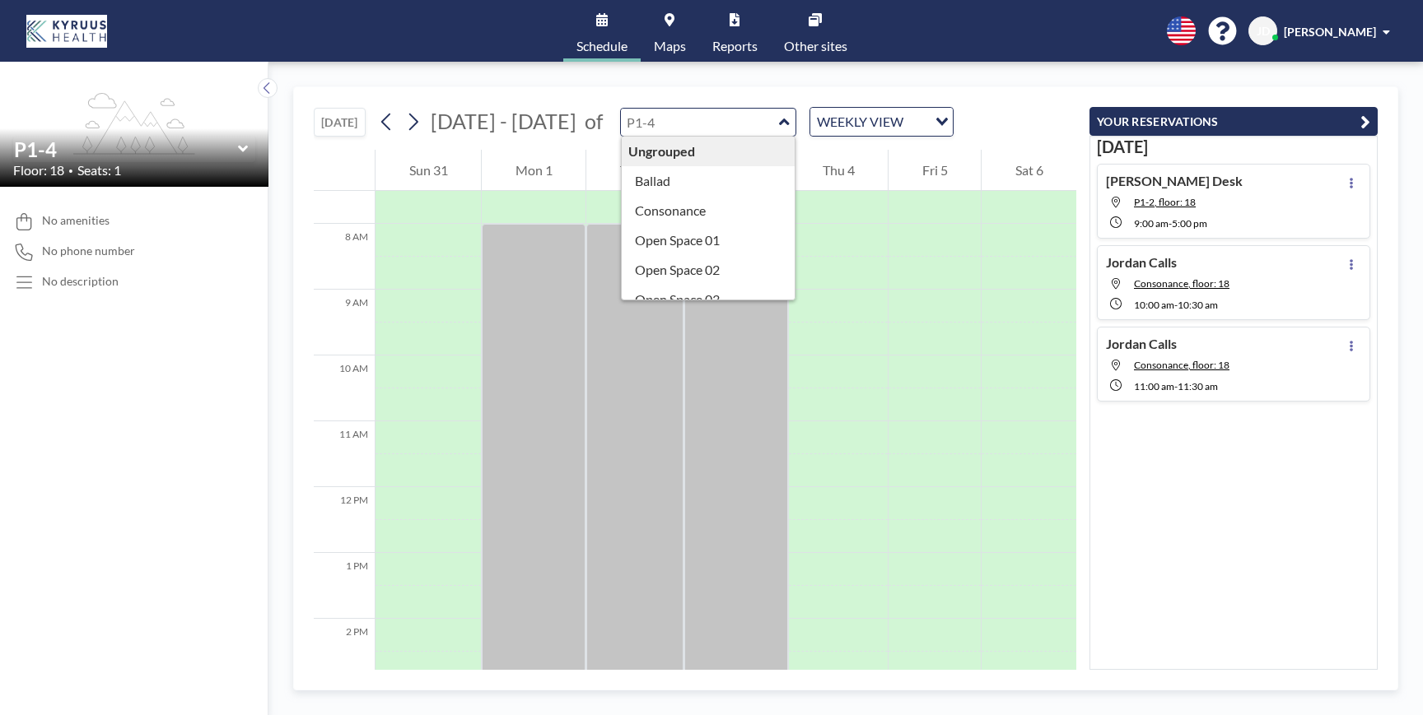
click at [673, 133] on input "text" at bounding box center [700, 122] width 158 height 27
type input "P1-3"
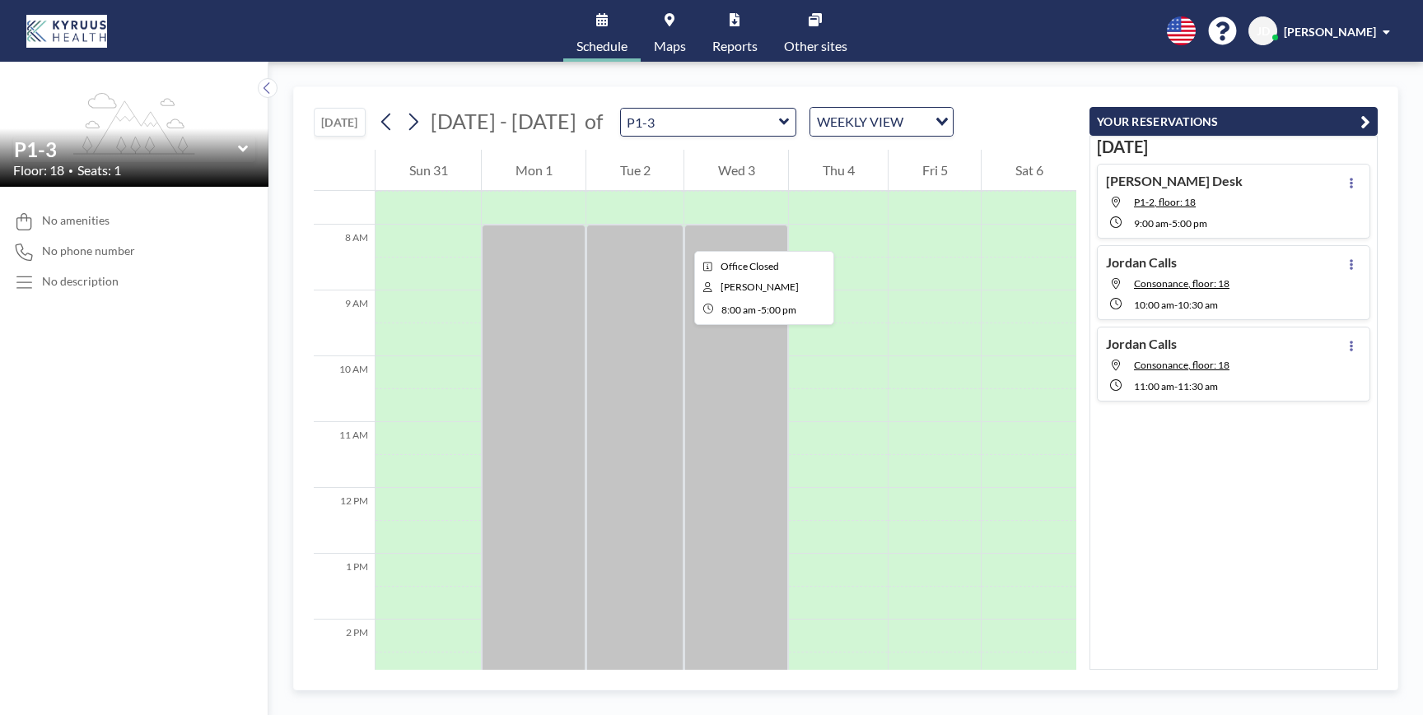
scroll to position [494, 0]
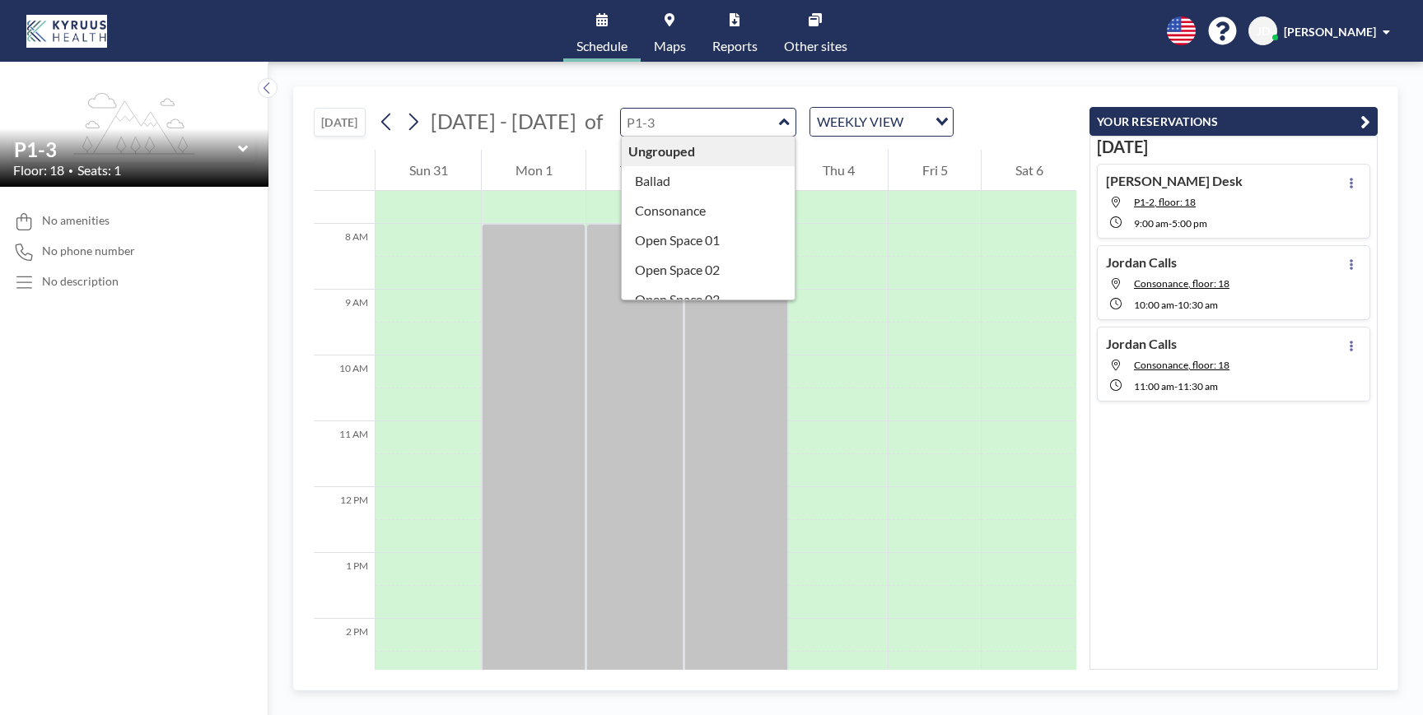
click at [690, 133] on input "text" at bounding box center [700, 122] width 158 height 27
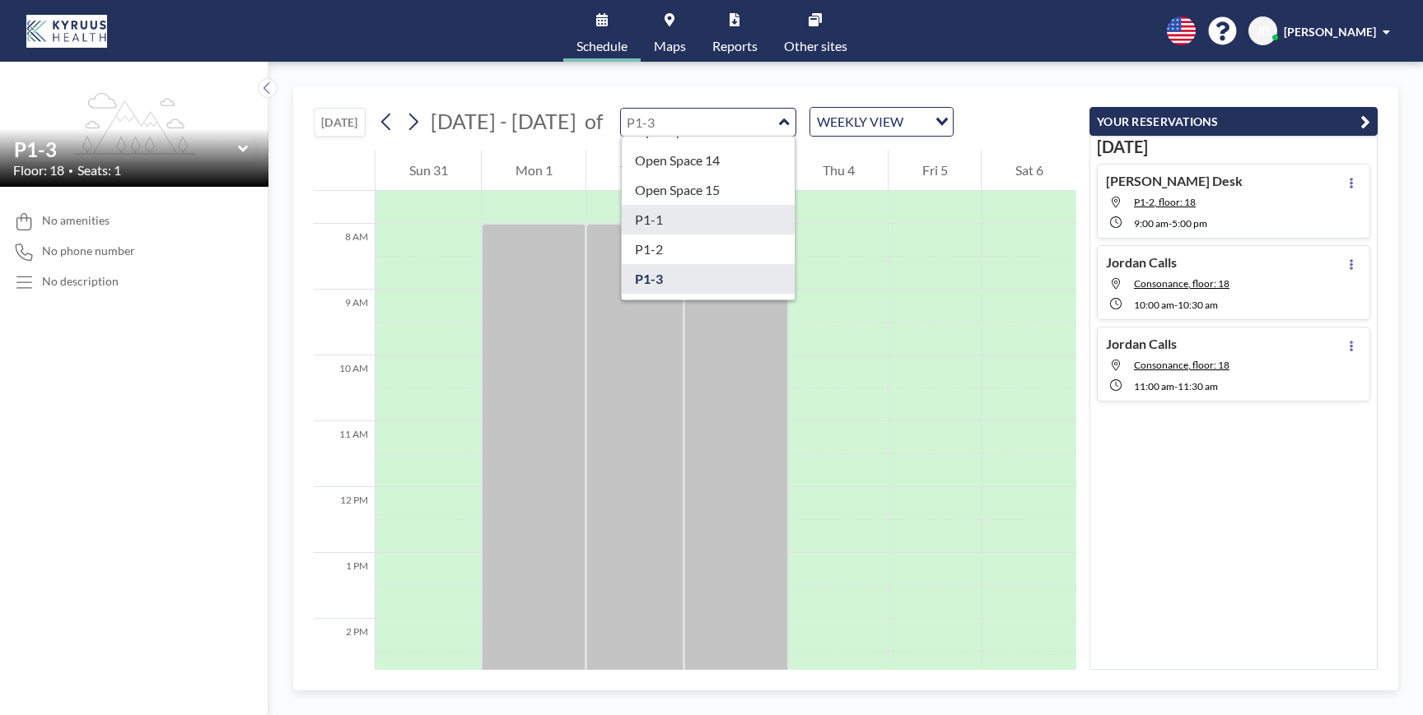
scroll to position [533, 0]
type input "P1-2"
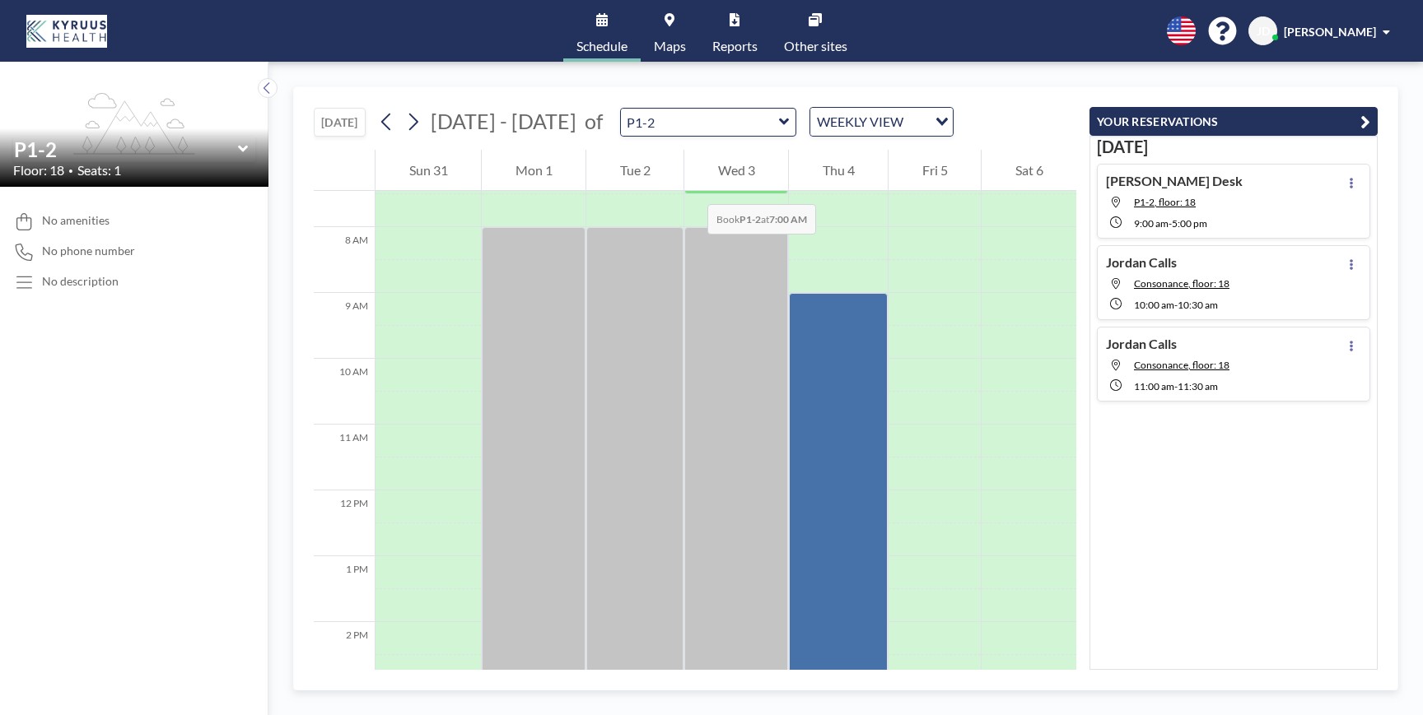
scroll to position [494, 0]
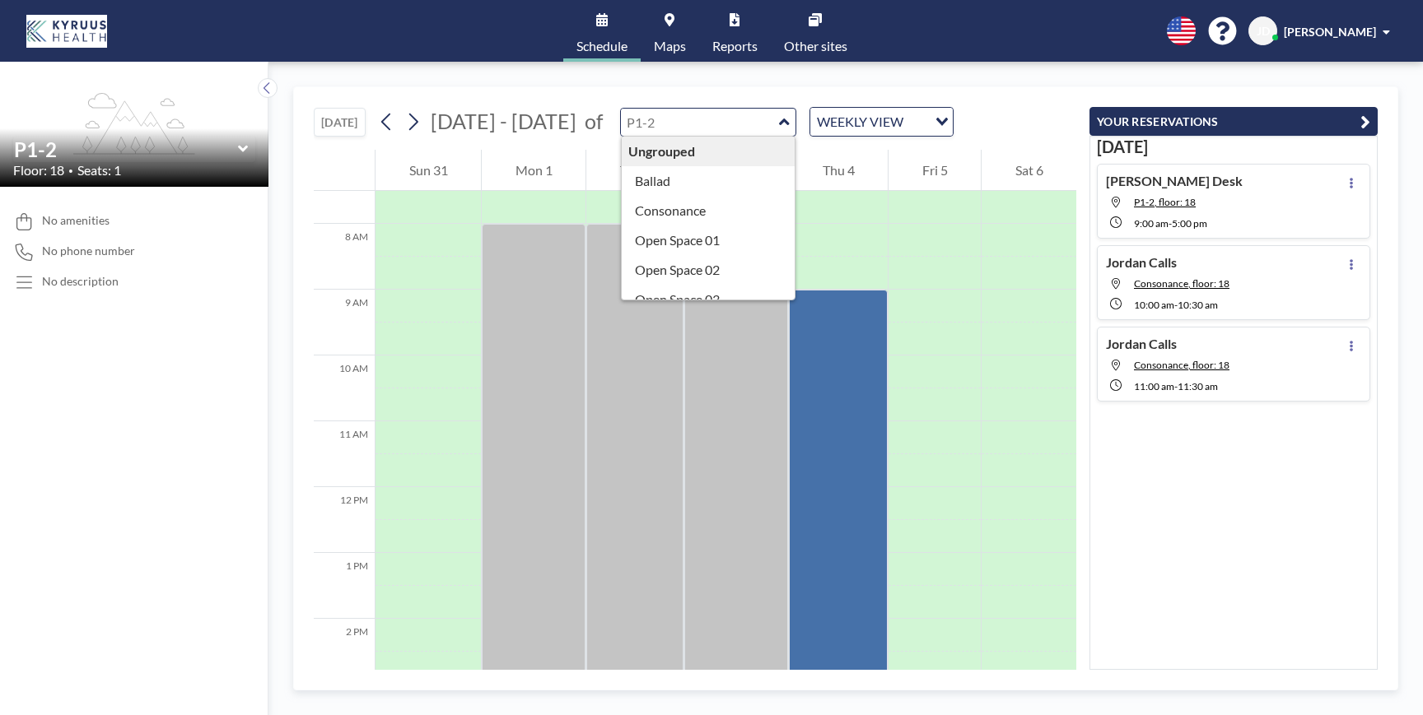
click at [659, 122] on input "text" at bounding box center [700, 122] width 158 height 27
type input "P1-1"
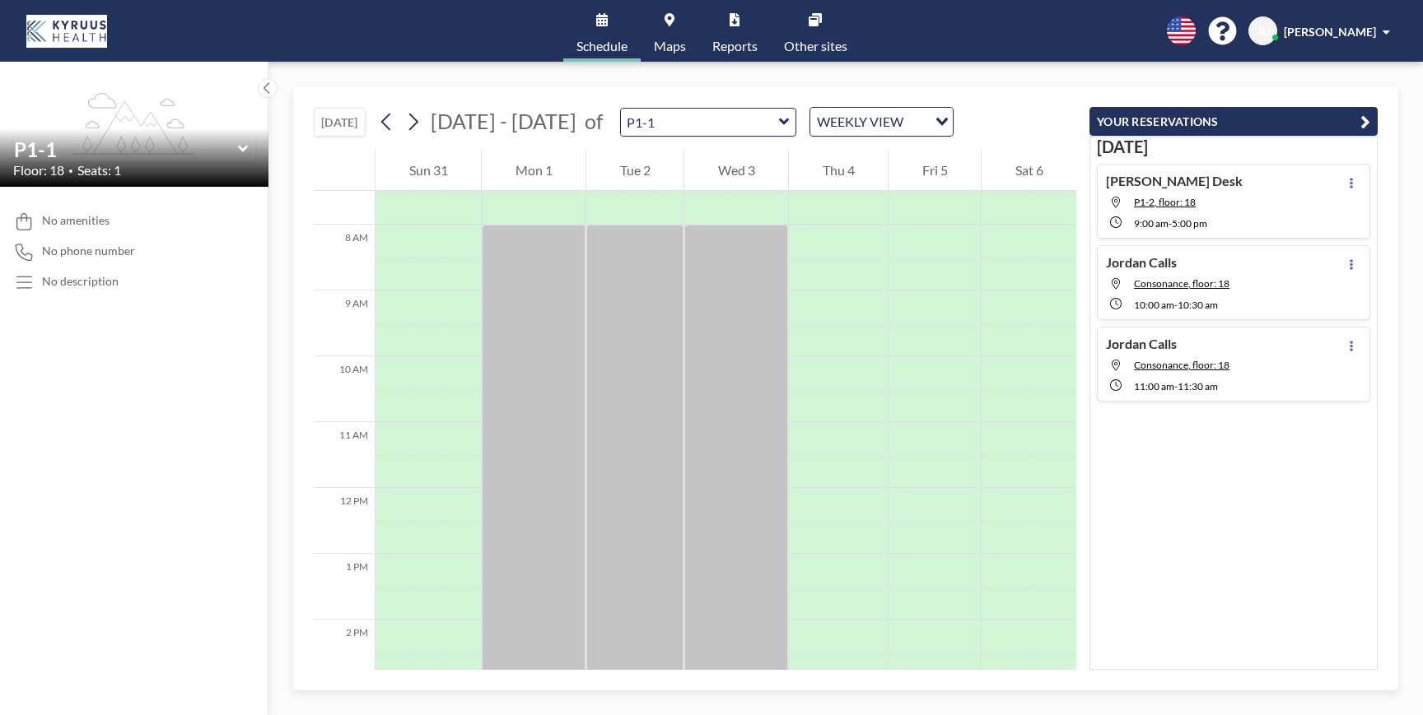
scroll to position [494, 0]
click at [243, 152] on icon at bounding box center [242, 149] width 10 height 7
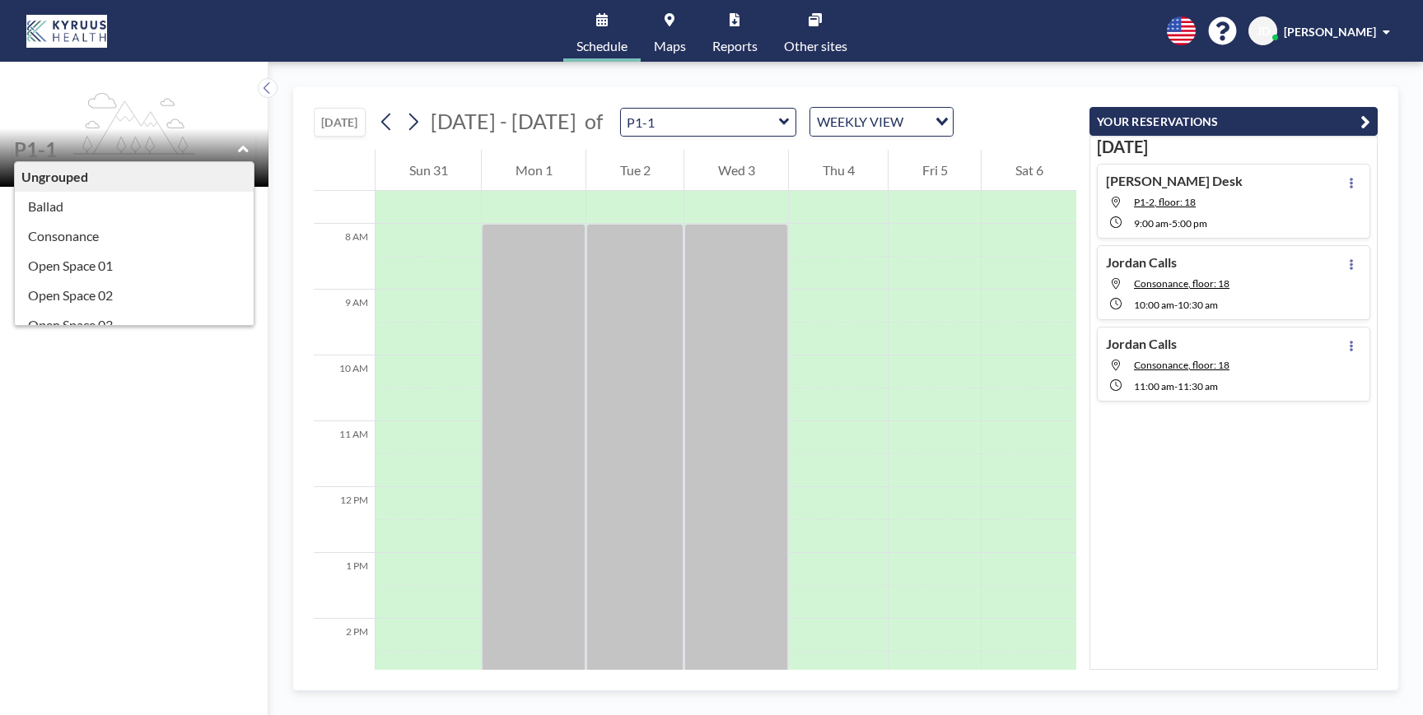
click at [226, 168] on div "Ungrouped" at bounding box center [134, 177] width 239 height 30
click at [198, 175] on div "Ungrouped" at bounding box center [134, 177] width 239 height 30
drag, startPoint x: 378, startPoint y: 68, endPoint x: 336, endPoint y: 83, distance: 44.8
click at [378, 68] on div "TODAY Aug - Sep 2025 of P1-1 WEEKLY VIEW Loading... 12 AM 1 AM 2 AM 3 AM 4 AM 5…" at bounding box center [845, 389] width 1154 height 654
click at [264, 97] on button at bounding box center [268, 88] width 20 height 20
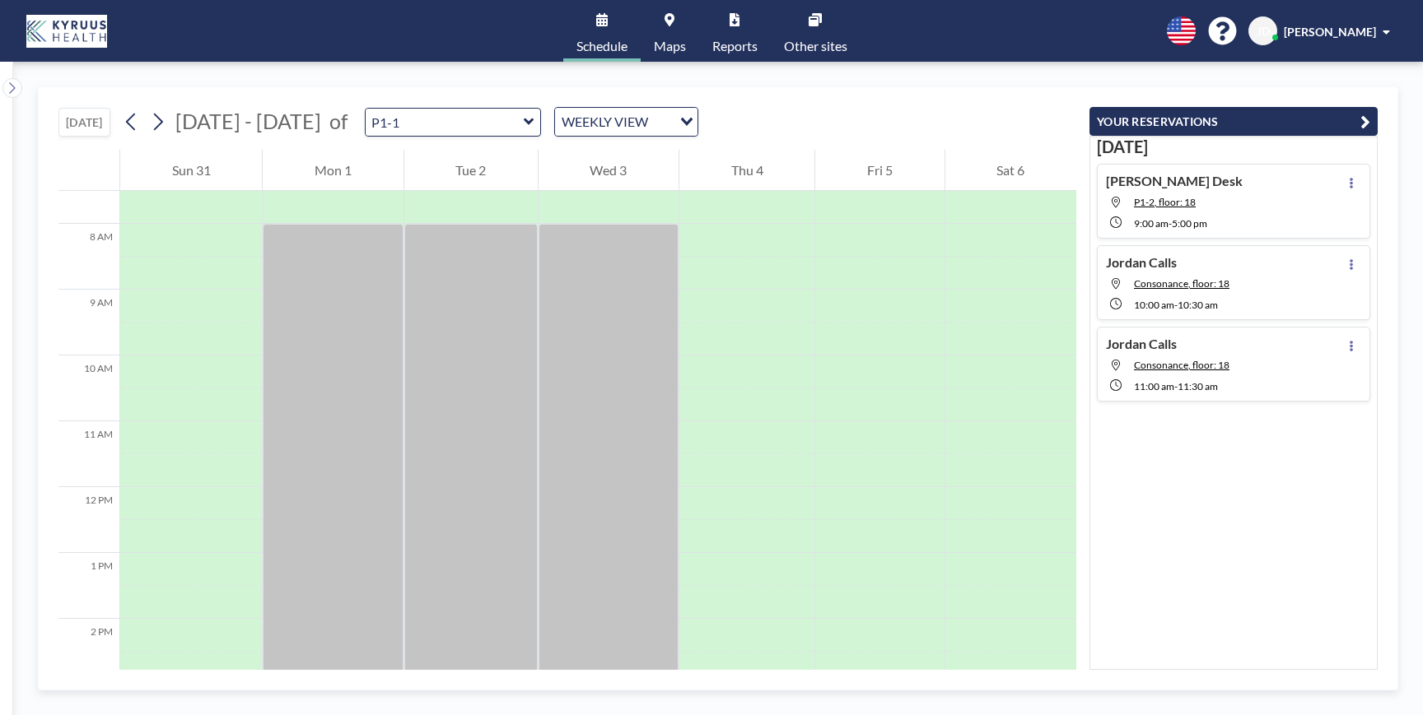
click at [1311, 27] on span "[PERSON_NAME]" at bounding box center [1329, 32] width 92 height 14
click at [1320, 79] on link "Profile" at bounding box center [1340, 79] width 147 height 33
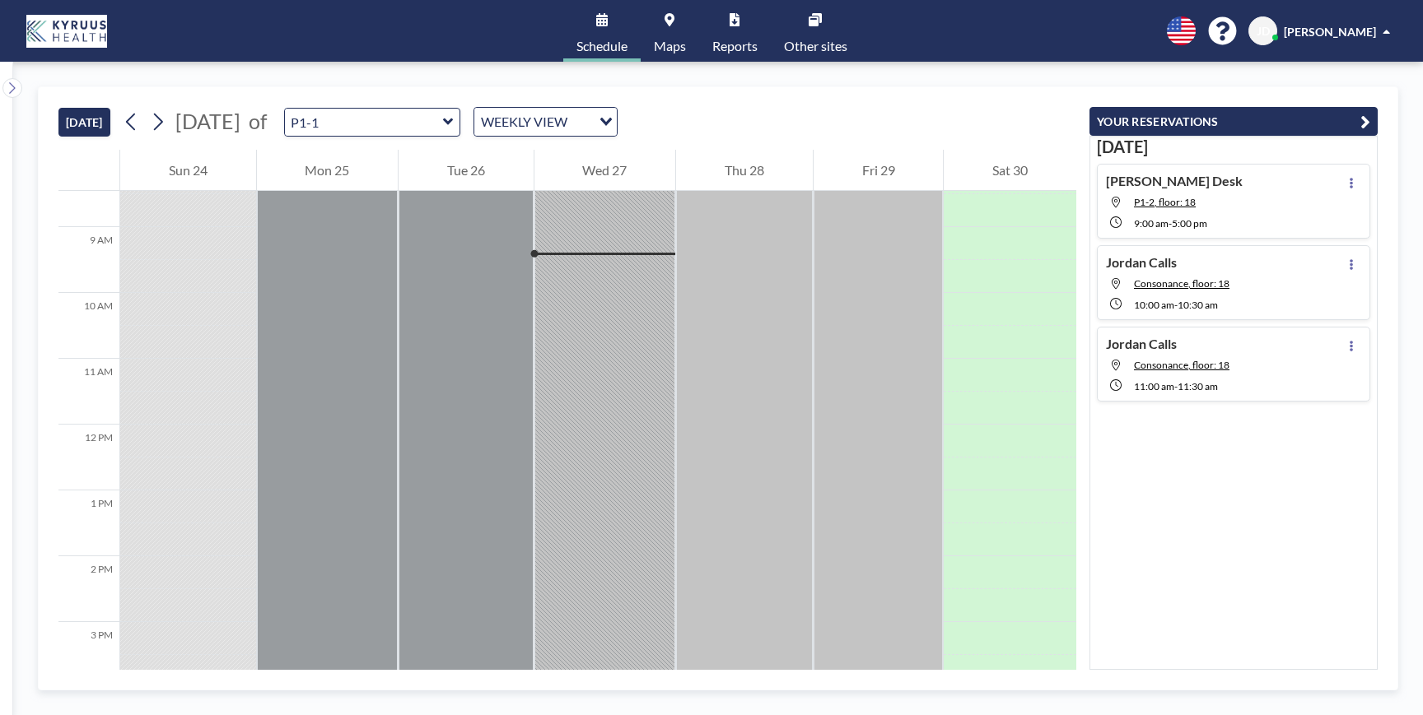
scroll to position [560, 0]
click at [1327, 107] on button "YOUR RESERVATIONS" at bounding box center [1233, 121] width 288 height 29
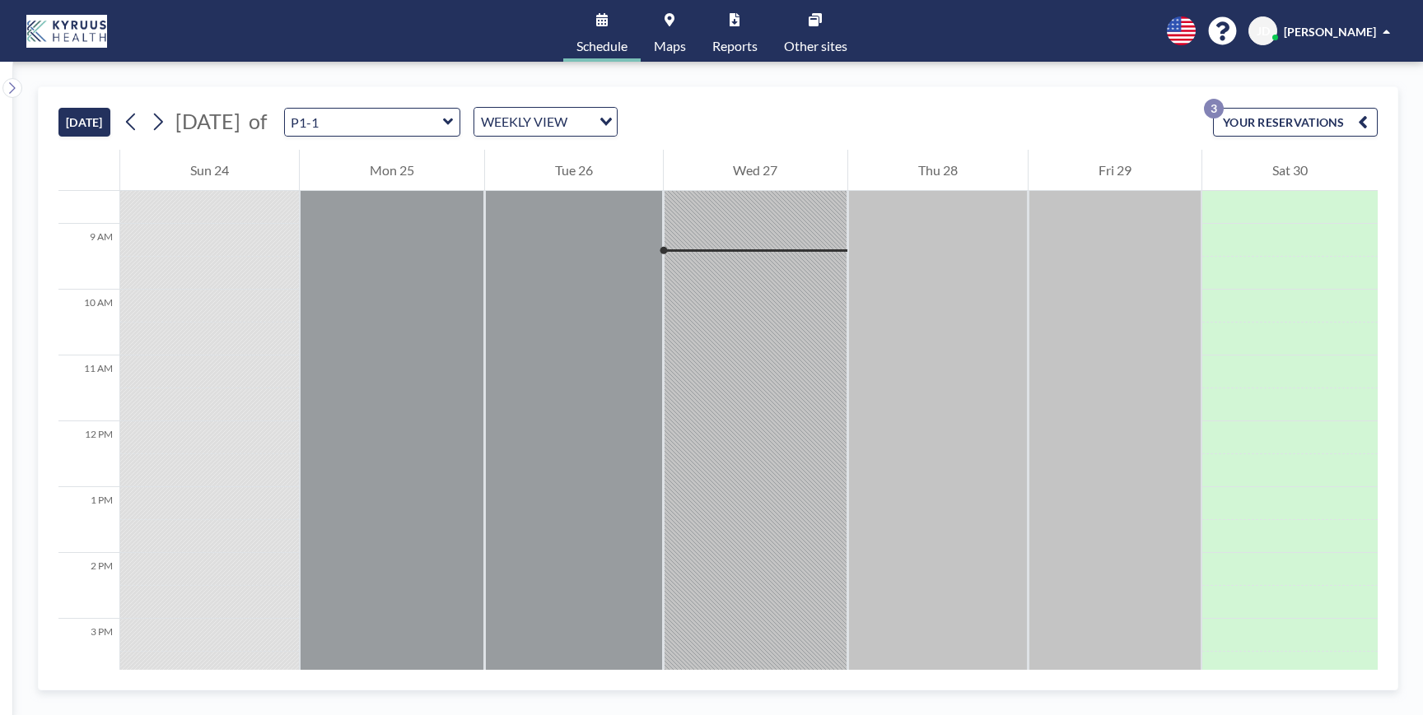
click at [1335, 119] on button "YOUR RESERVATIONS 3" at bounding box center [1295, 122] width 165 height 29
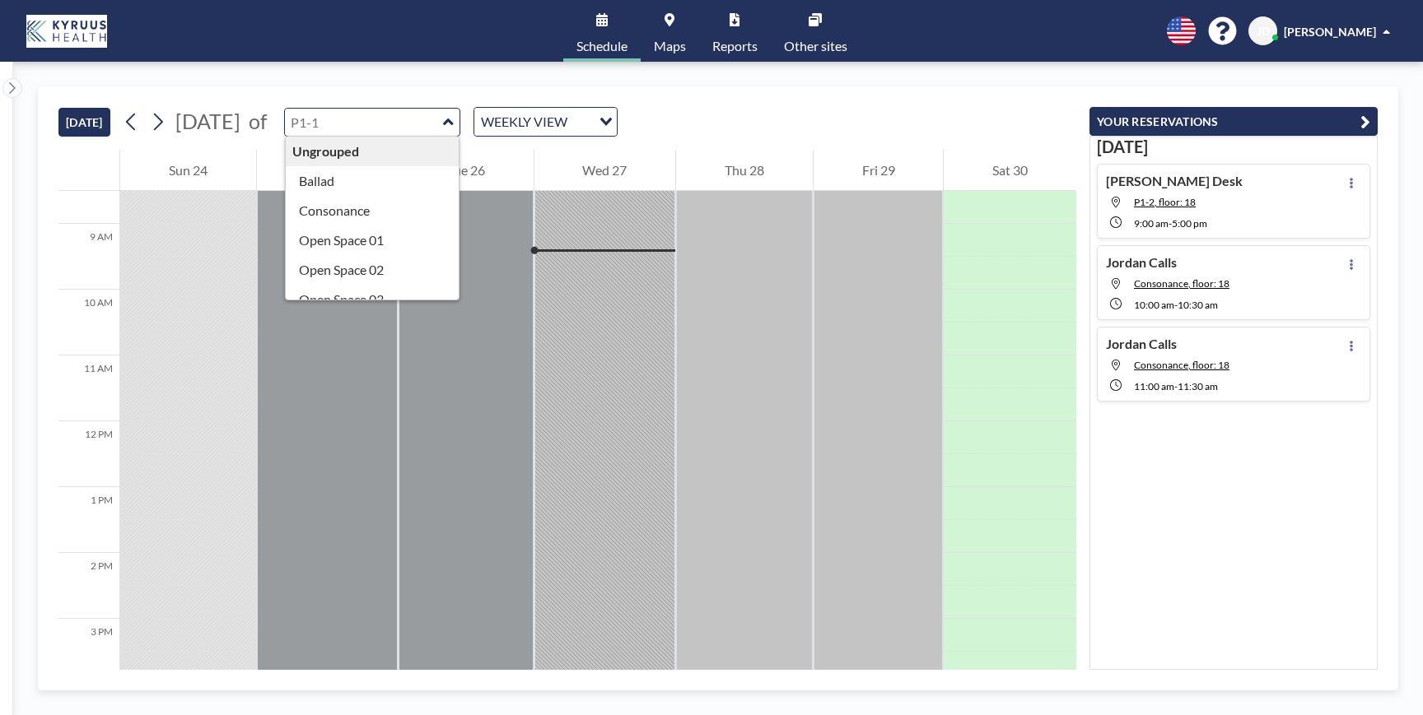
click at [430, 119] on input "text" at bounding box center [364, 122] width 158 height 27
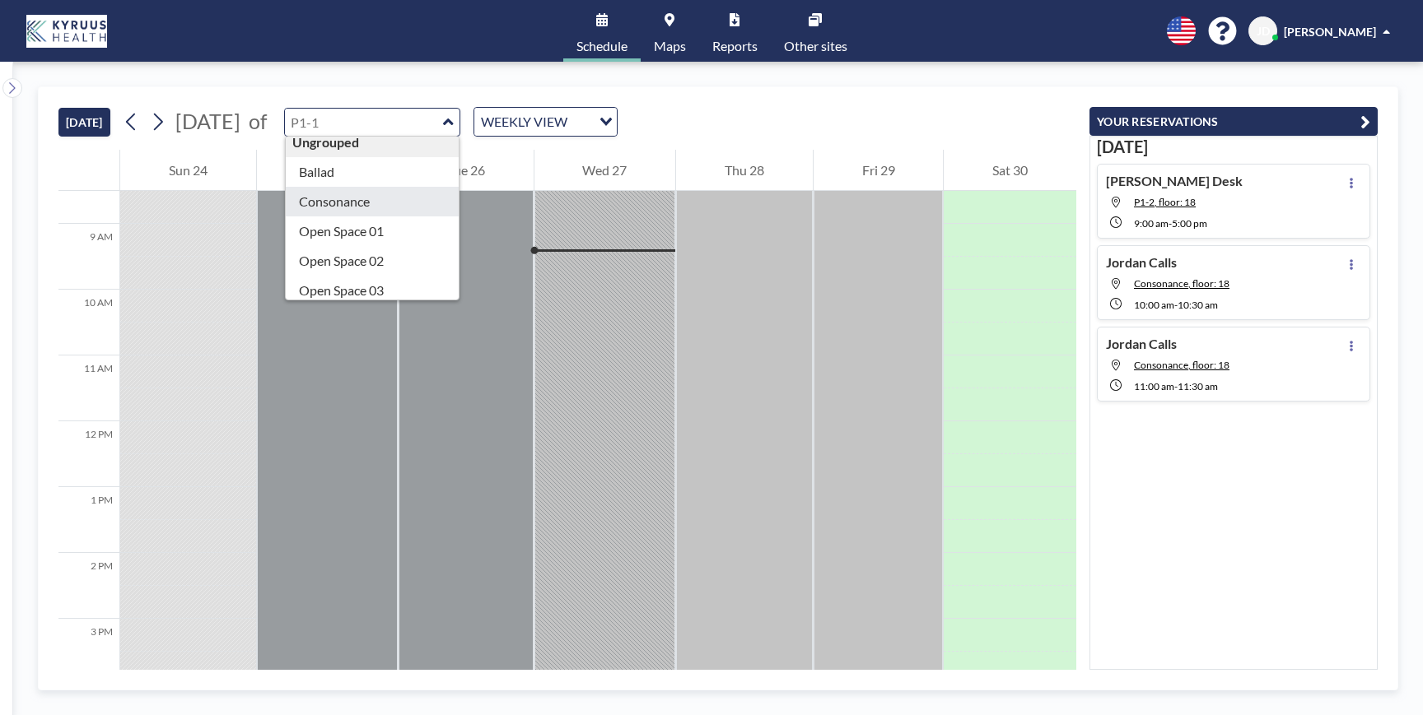
type input "Consonance"
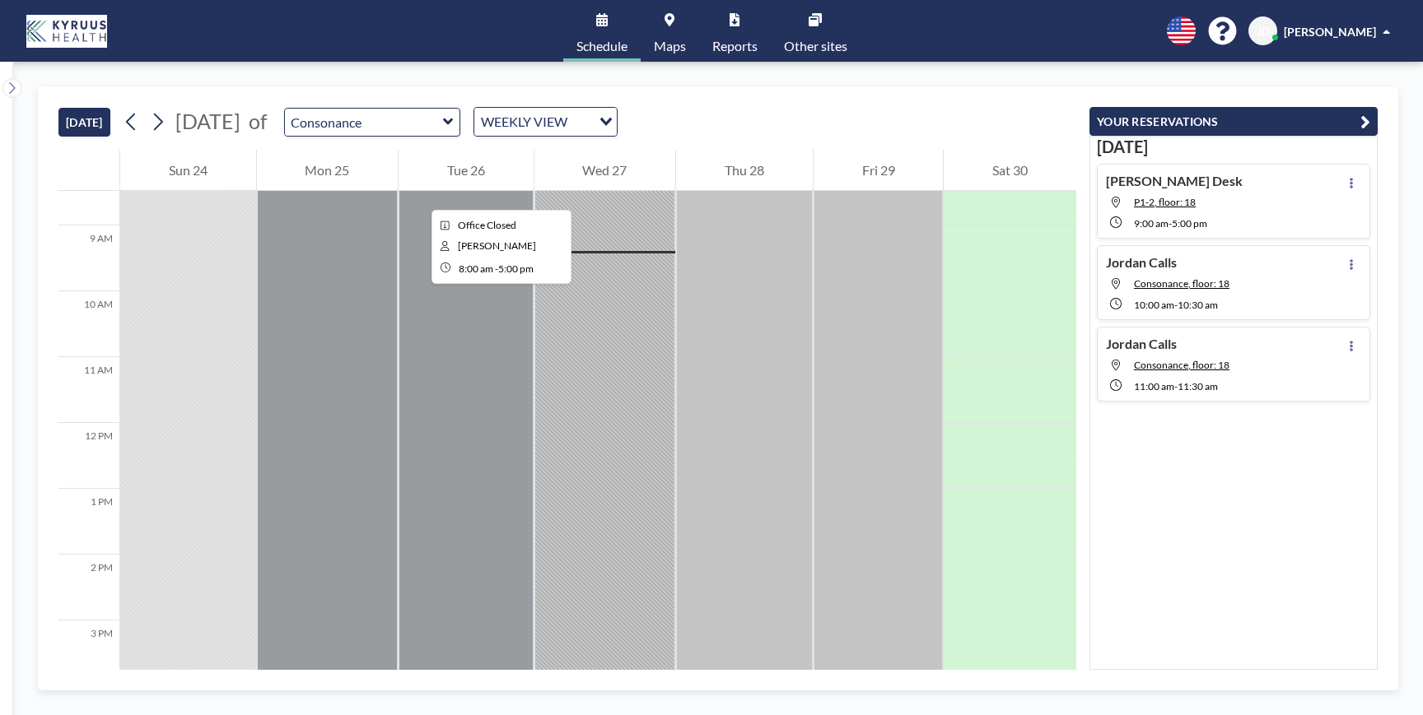
scroll to position [560, 0]
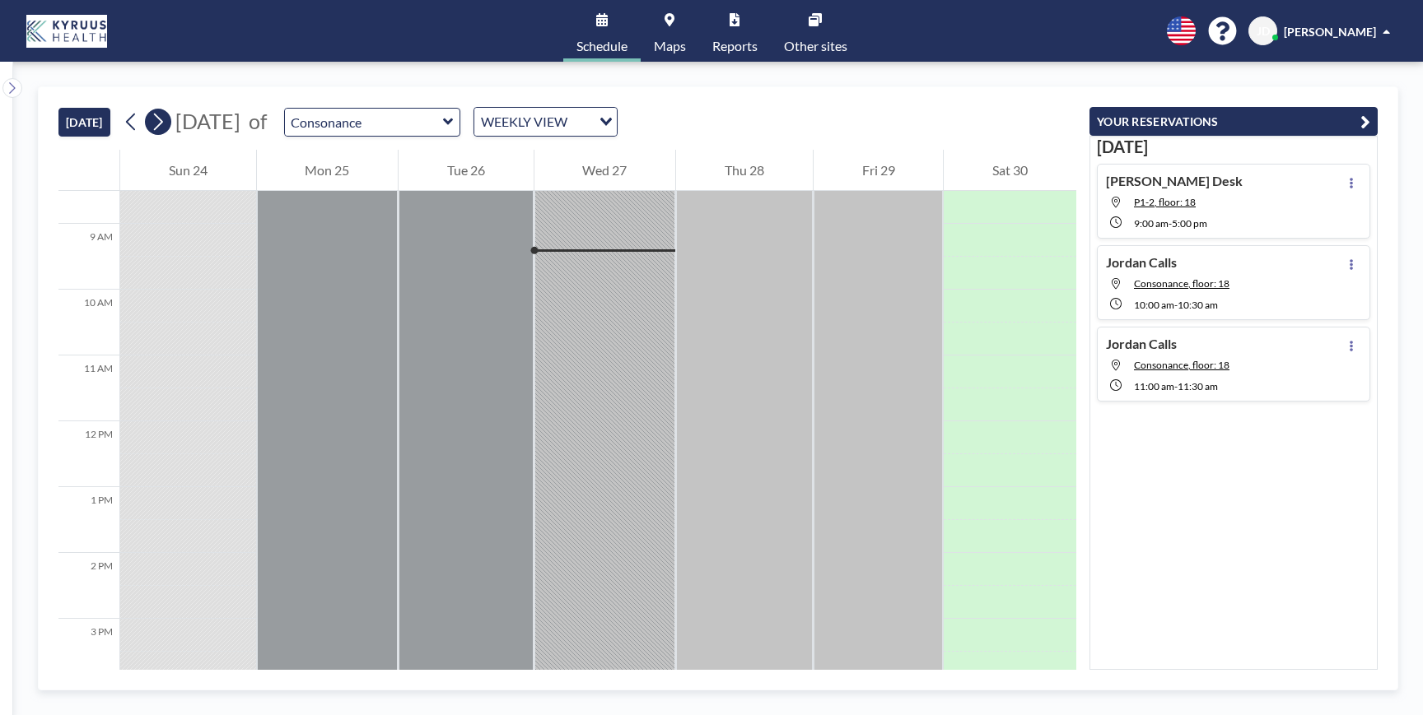
click at [159, 127] on icon at bounding box center [158, 122] width 9 height 17
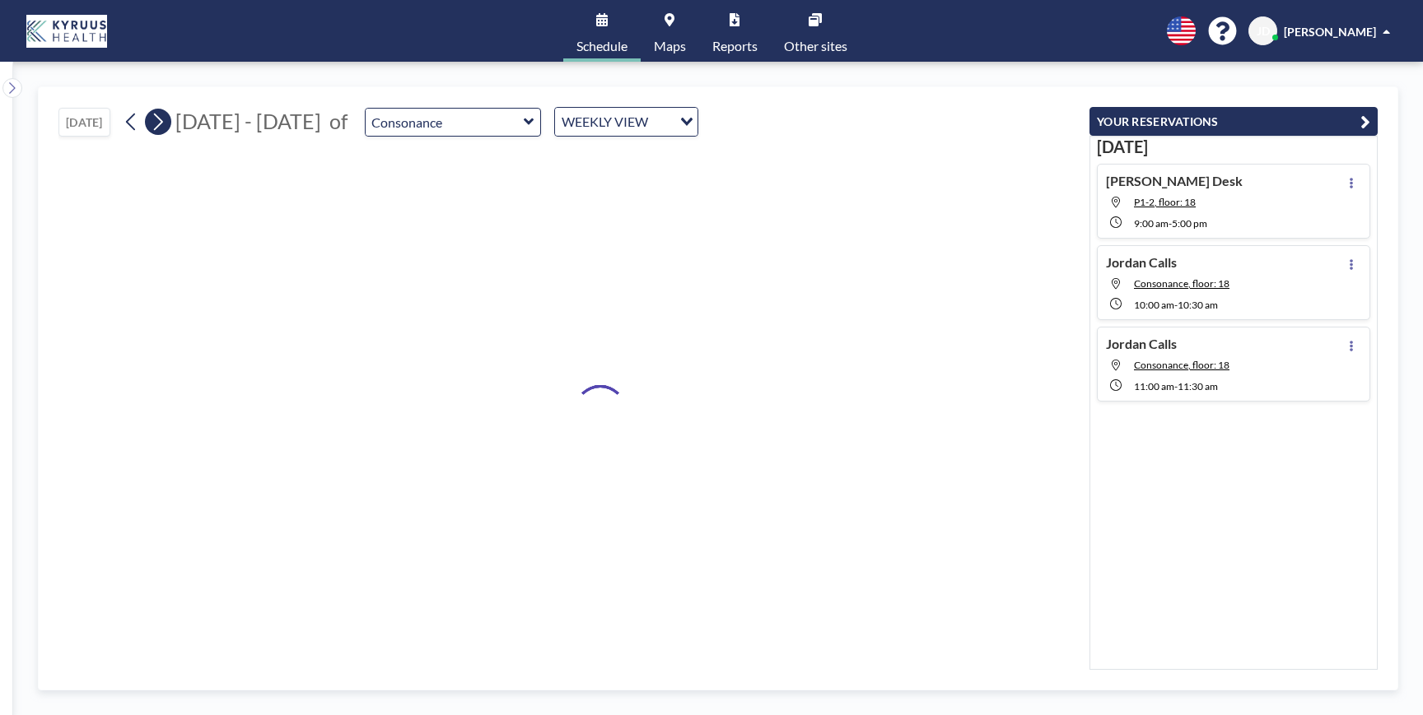
click at [159, 127] on icon at bounding box center [158, 122] width 9 height 17
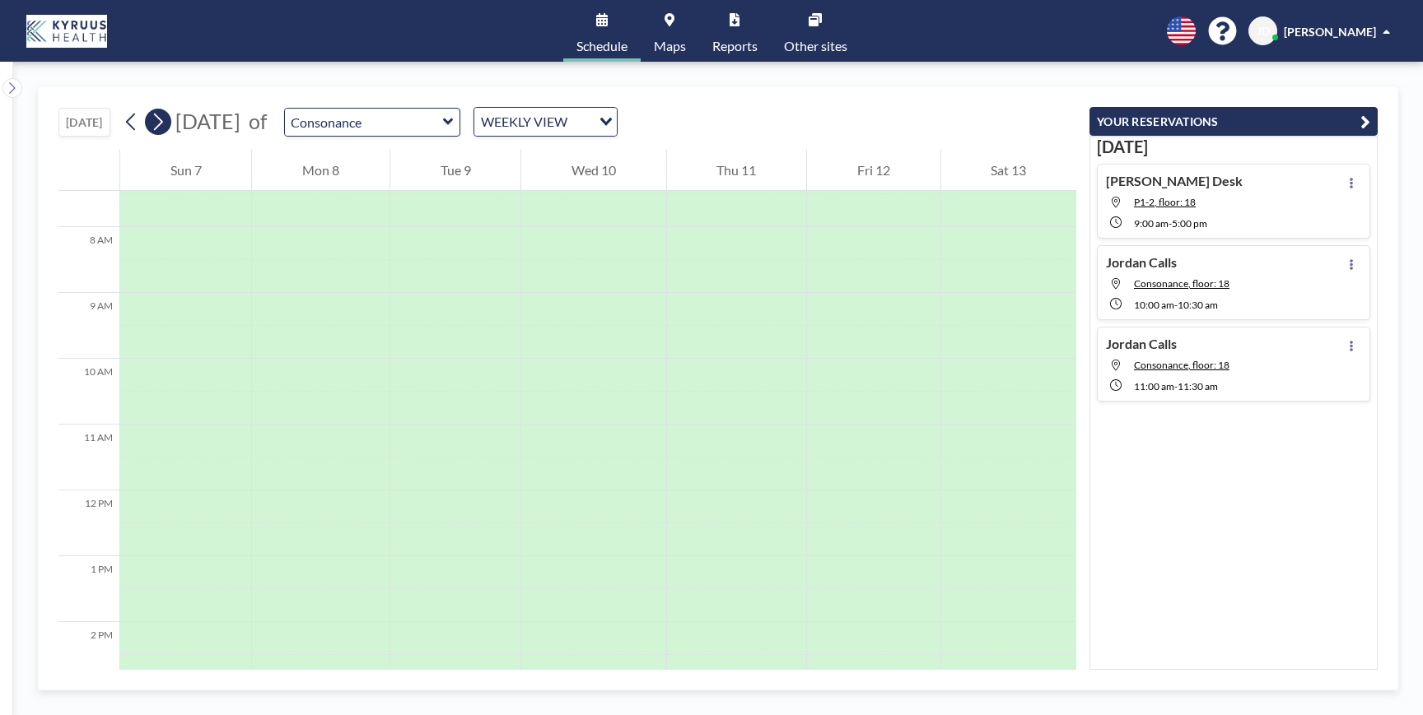
scroll to position [494, 0]
click at [159, 127] on icon at bounding box center [158, 121] width 16 height 25
click at [673, 40] on span "Maps" at bounding box center [670, 46] width 32 height 13
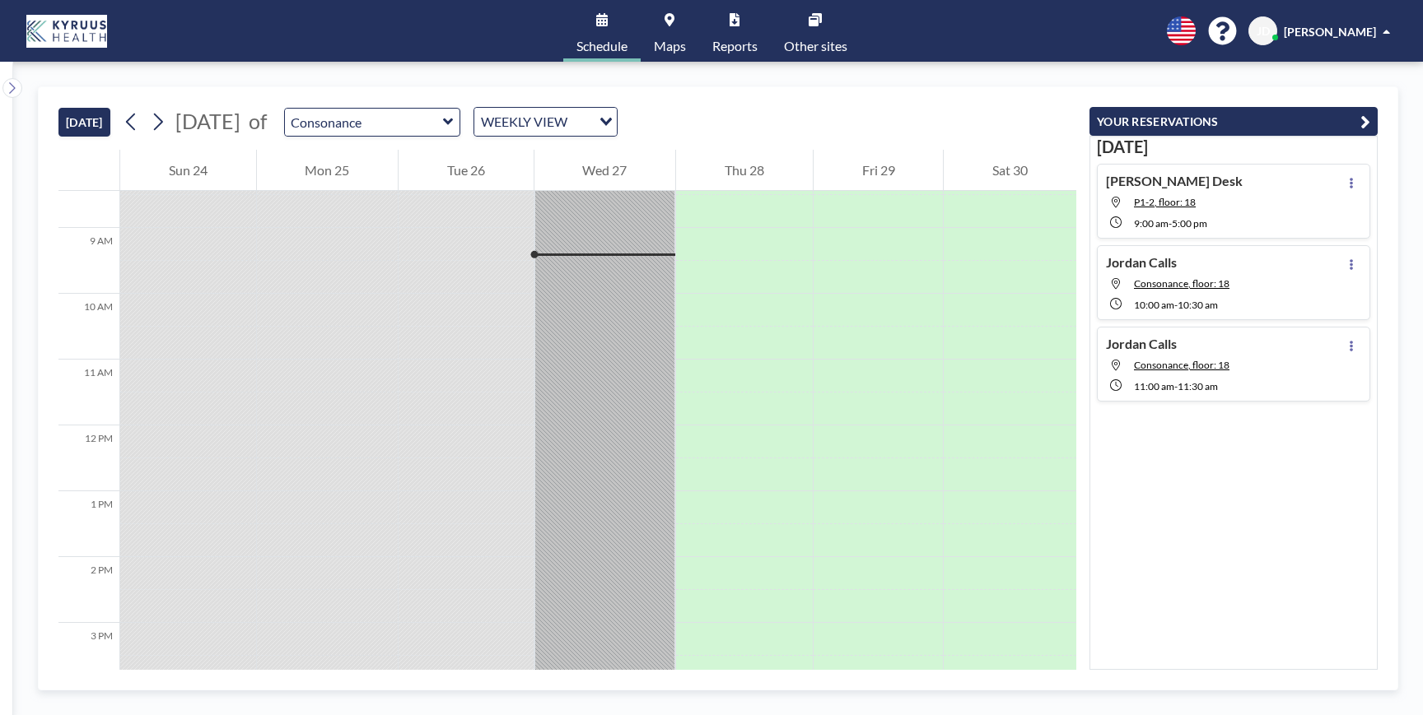
scroll to position [560, 0]
click at [15, 84] on icon at bounding box center [12, 88] width 11 height 16
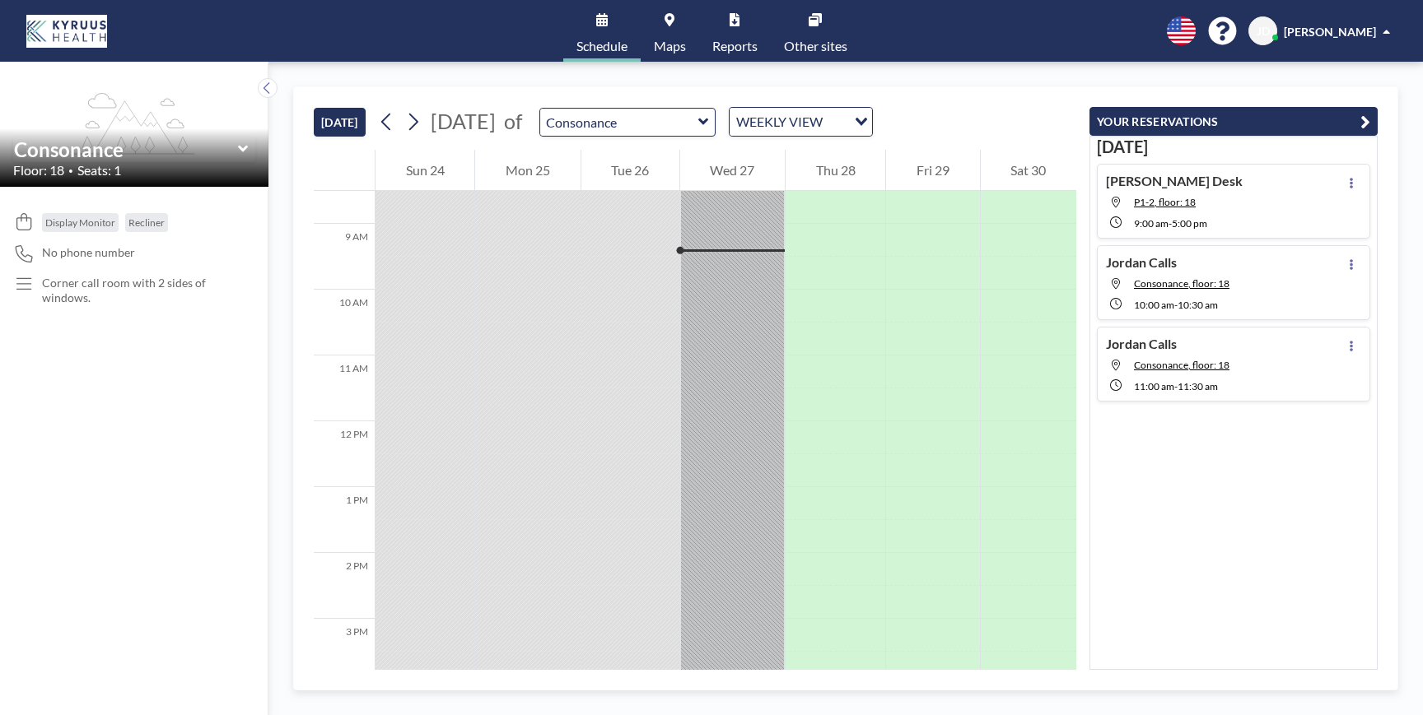
click at [247, 149] on icon at bounding box center [243, 149] width 11 height 16
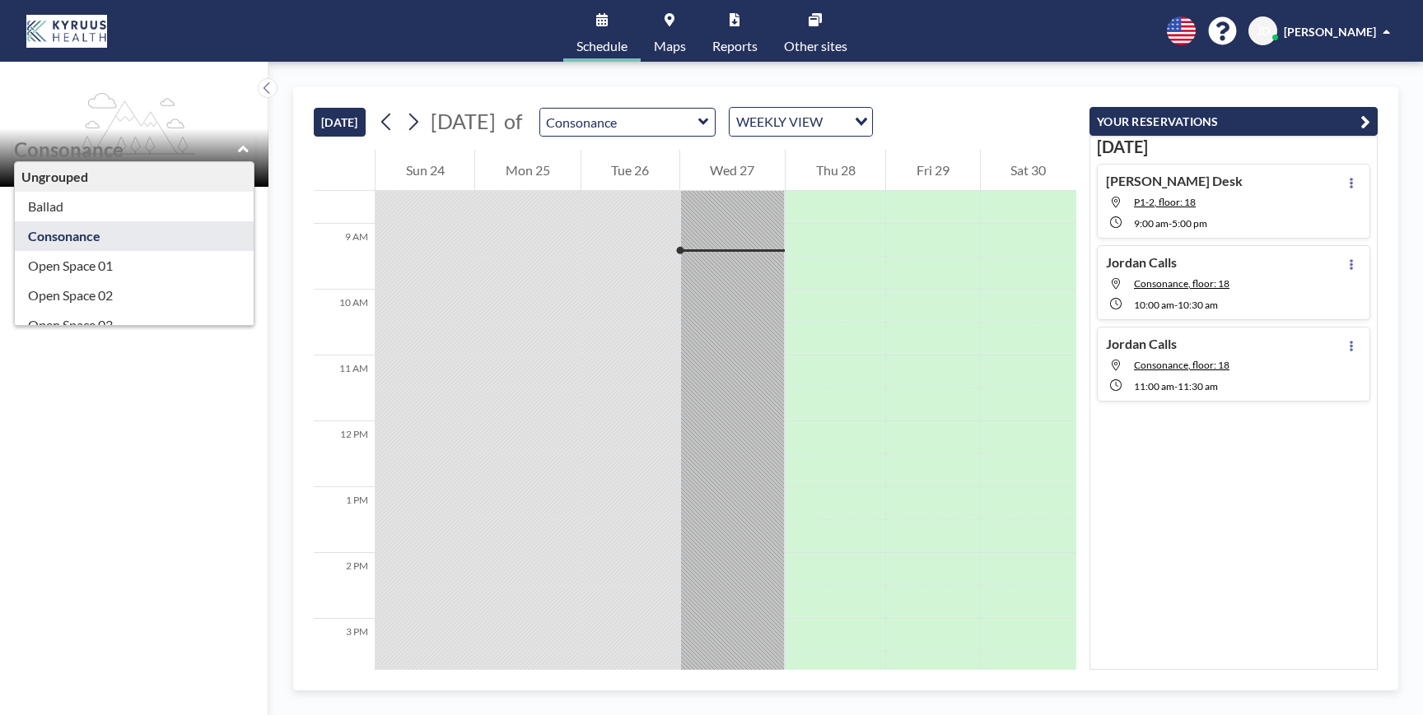
click at [173, 115] on icon "flex-grow: 1.2;" at bounding box center [134, 124] width 122 height 62
click at [179, 390] on div "Display Monitor Recliner No phone number Corner call room with 2 sides of windo…" at bounding box center [134, 451] width 268 height 529
click at [252, 155] on div "Ungrouped Ballad Consonance Open Space 01 Open Space 02 Open Space 03 Open Spac…" at bounding box center [134, 150] width 242 height 26
click at [243, 156] on icon at bounding box center [243, 149] width 11 height 16
type input "Consonance"
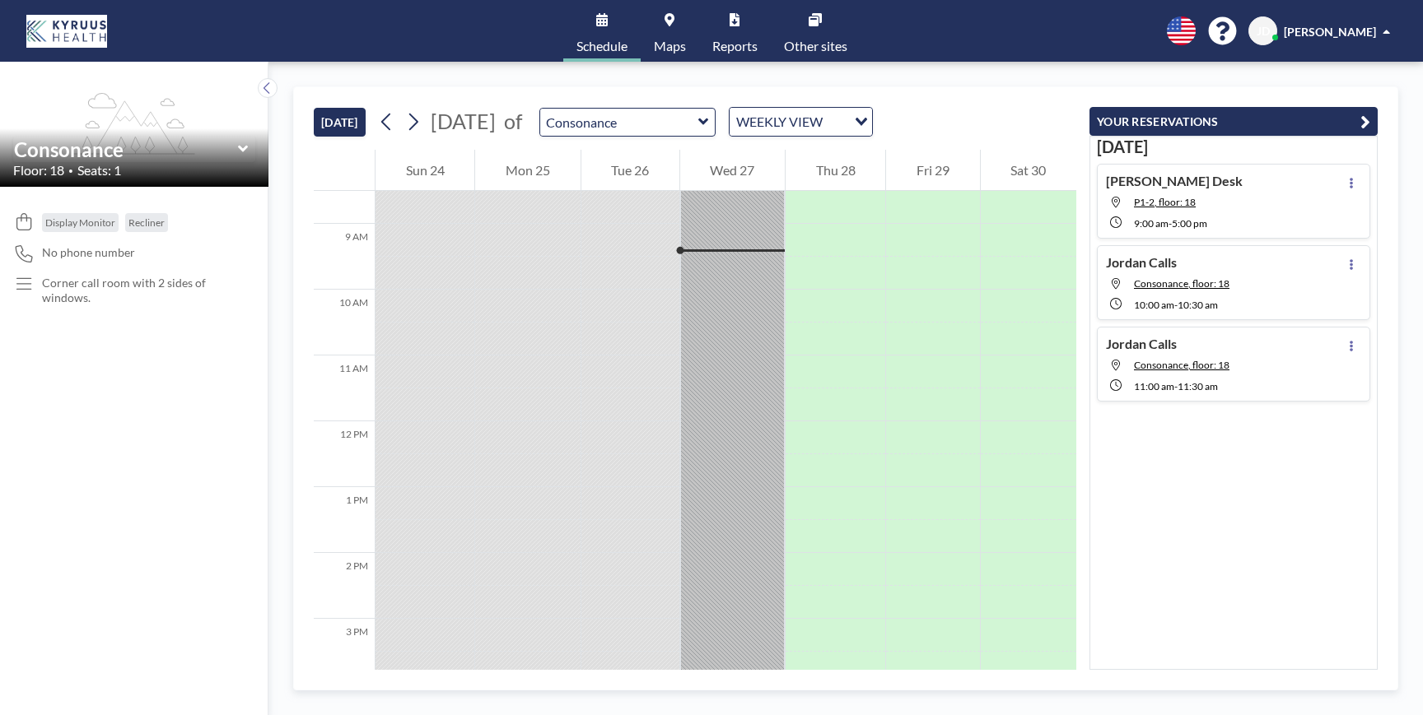
click at [245, 148] on icon at bounding box center [242, 149] width 10 height 7
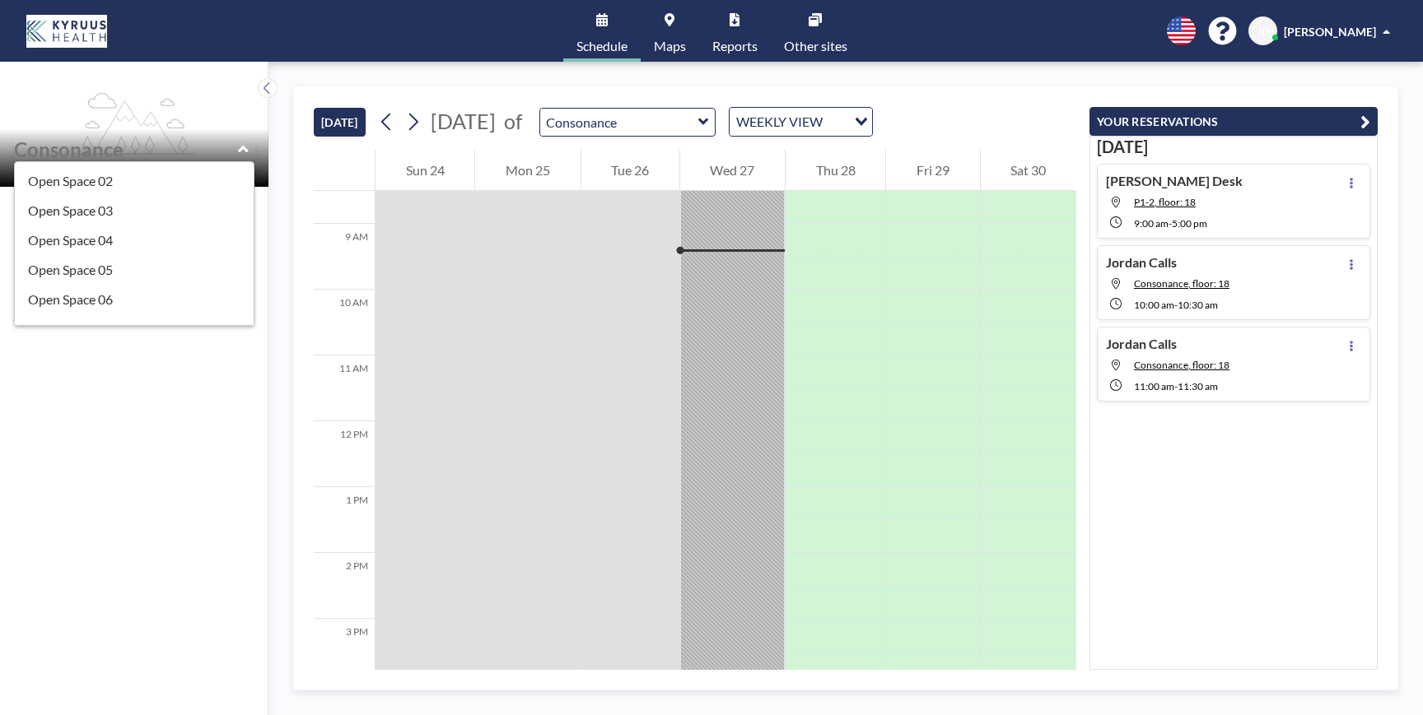
scroll to position [0, 0]
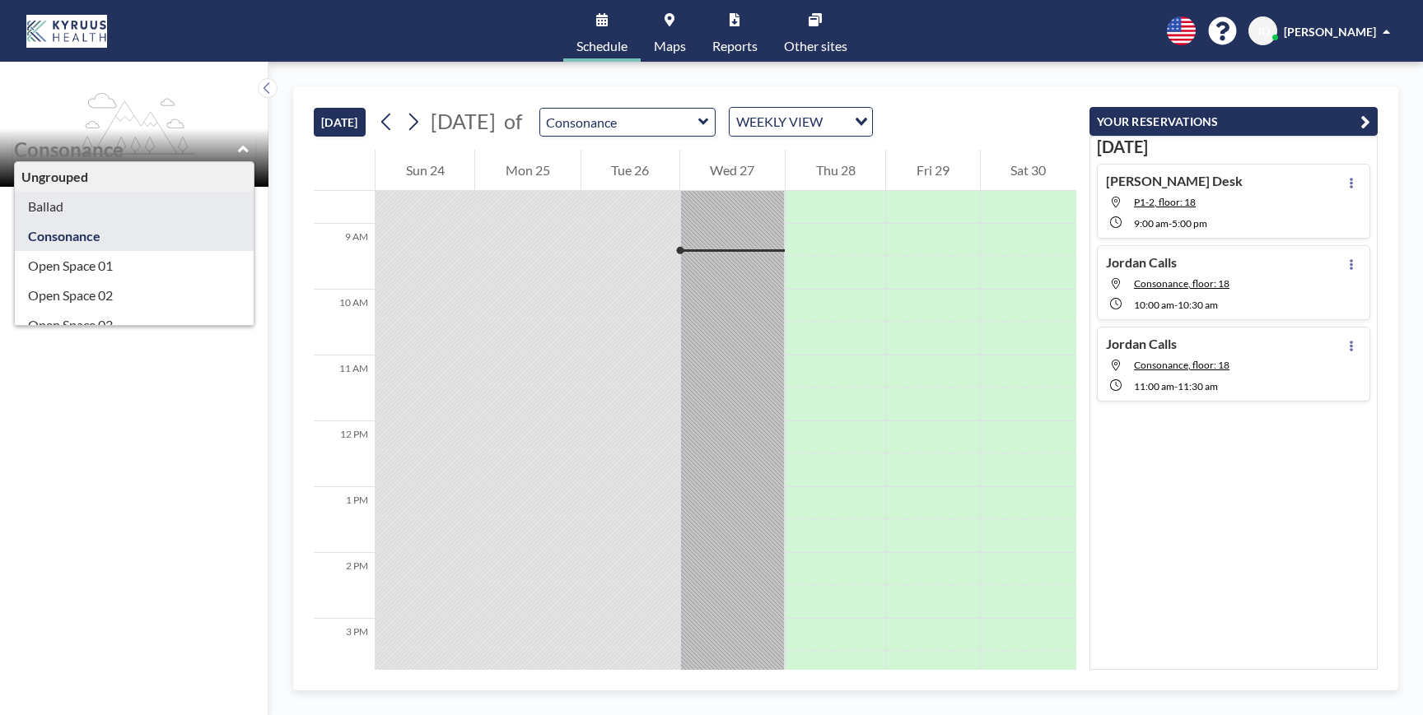
type input "Ballad"
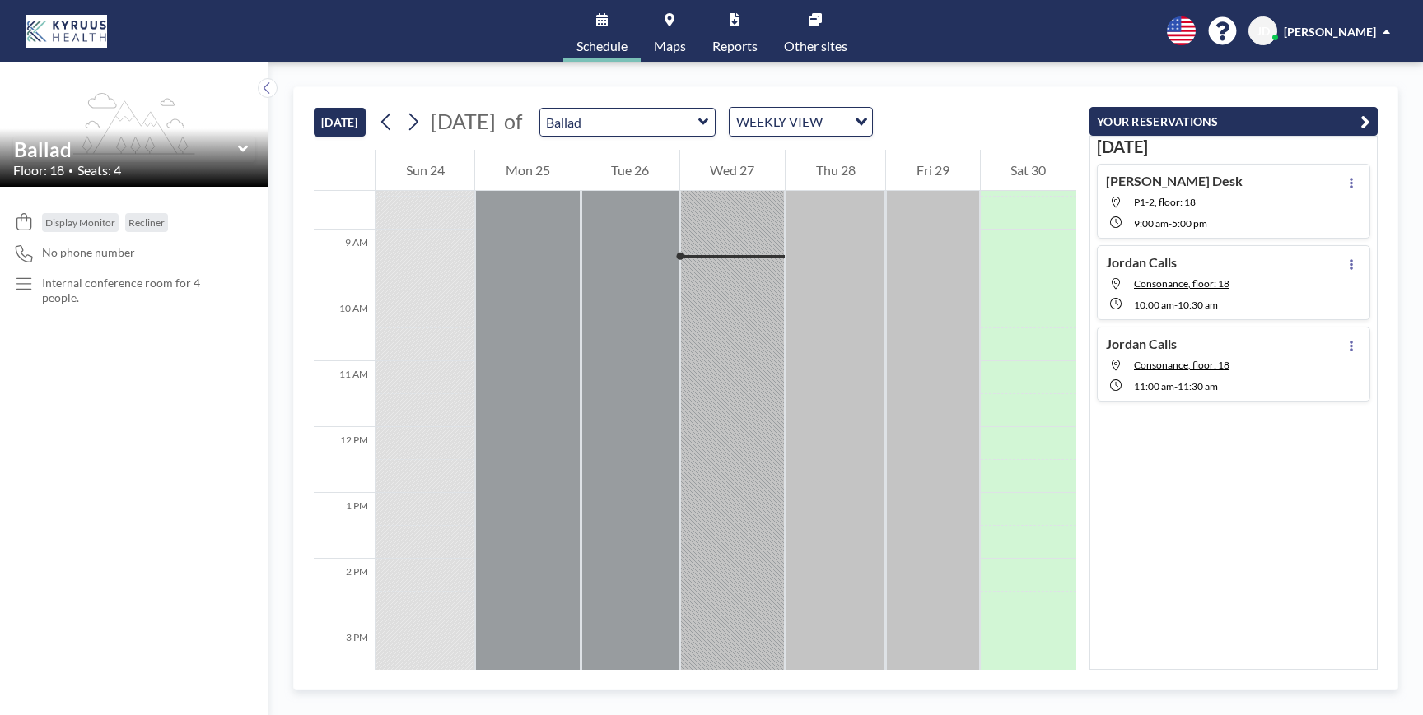
scroll to position [560, 0]
click at [243, 154] on icon at bounding box center [243, 149] width 11 height 16
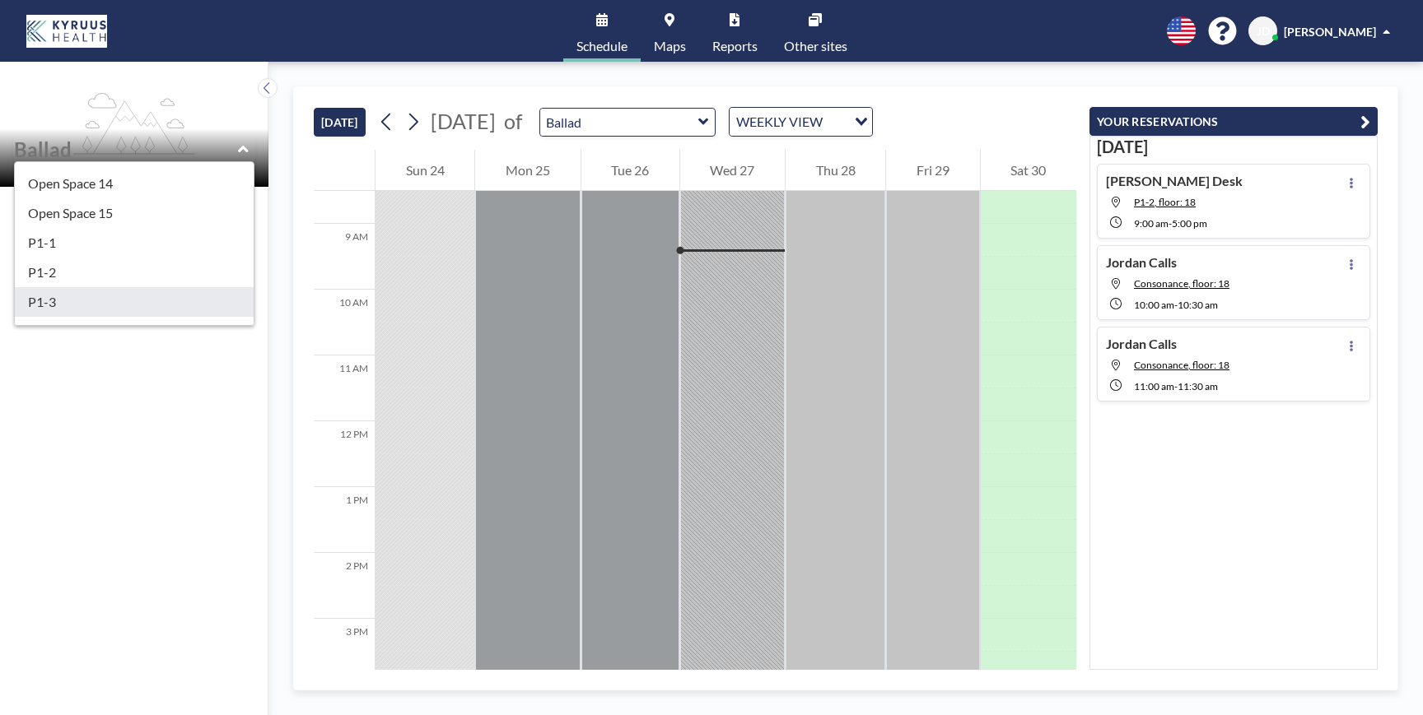
scroll to position [454, 0]
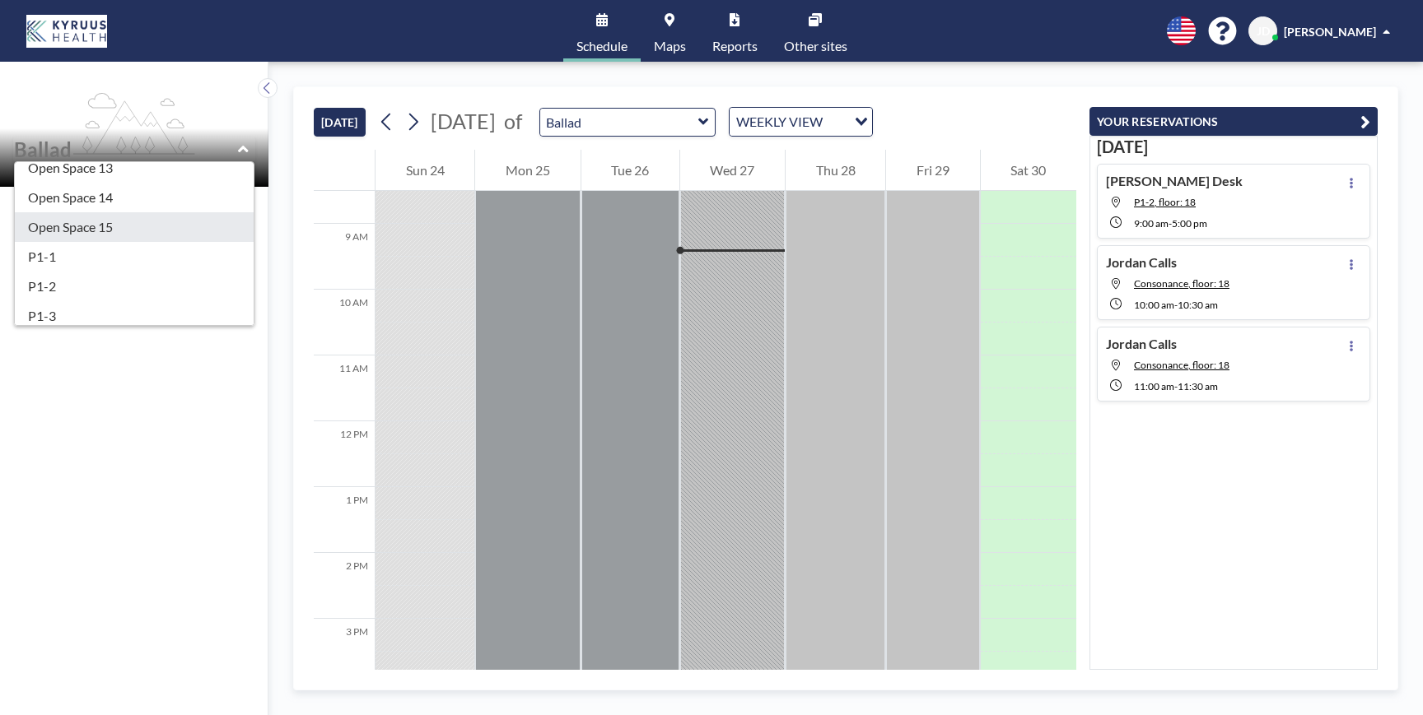
type input "Open Space 15"
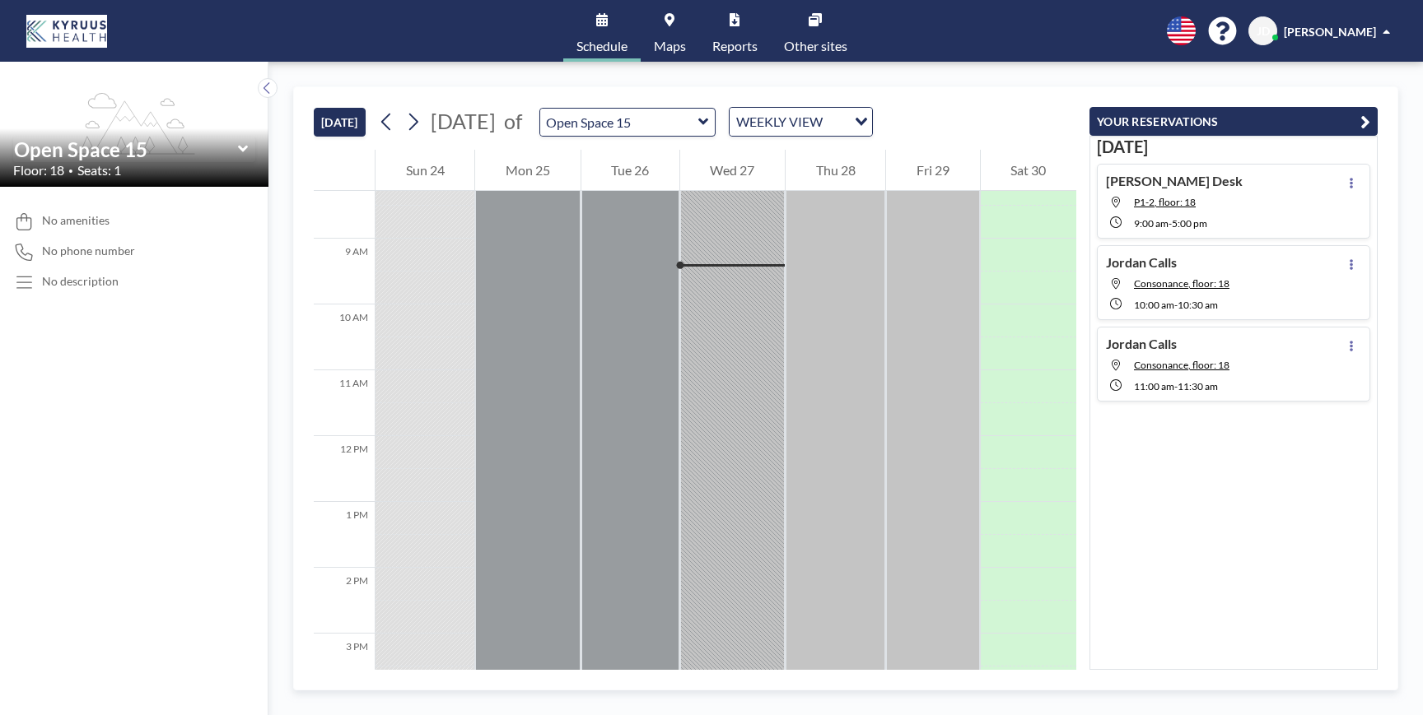
scroll to position [560, 0]
click at [680, 24] on link "Maps" at bounding box center [669, 31] width 58 height 62
